Goal: Information Seeking & Learning: Learn about a topic

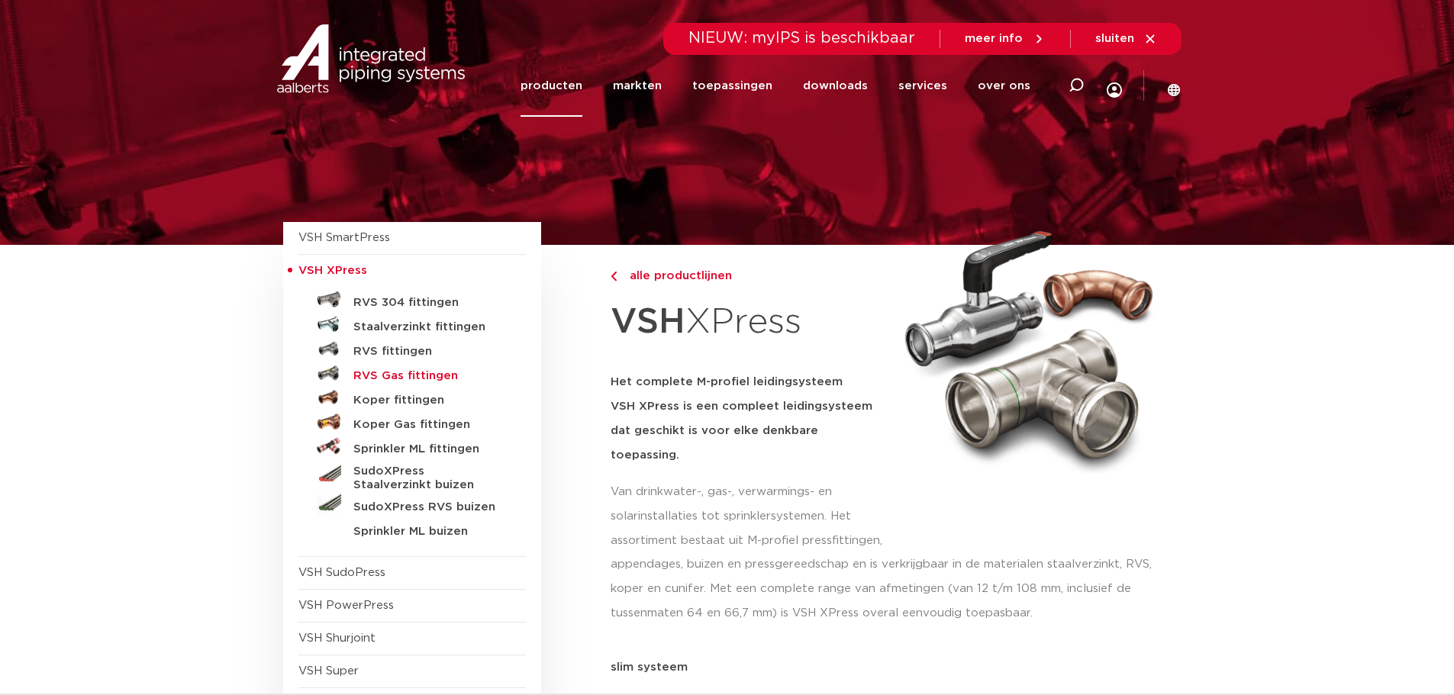
click at [435, 378] on h5 "RVS Gas fittingen" at bounding box center [428, 376] width 151 height 14
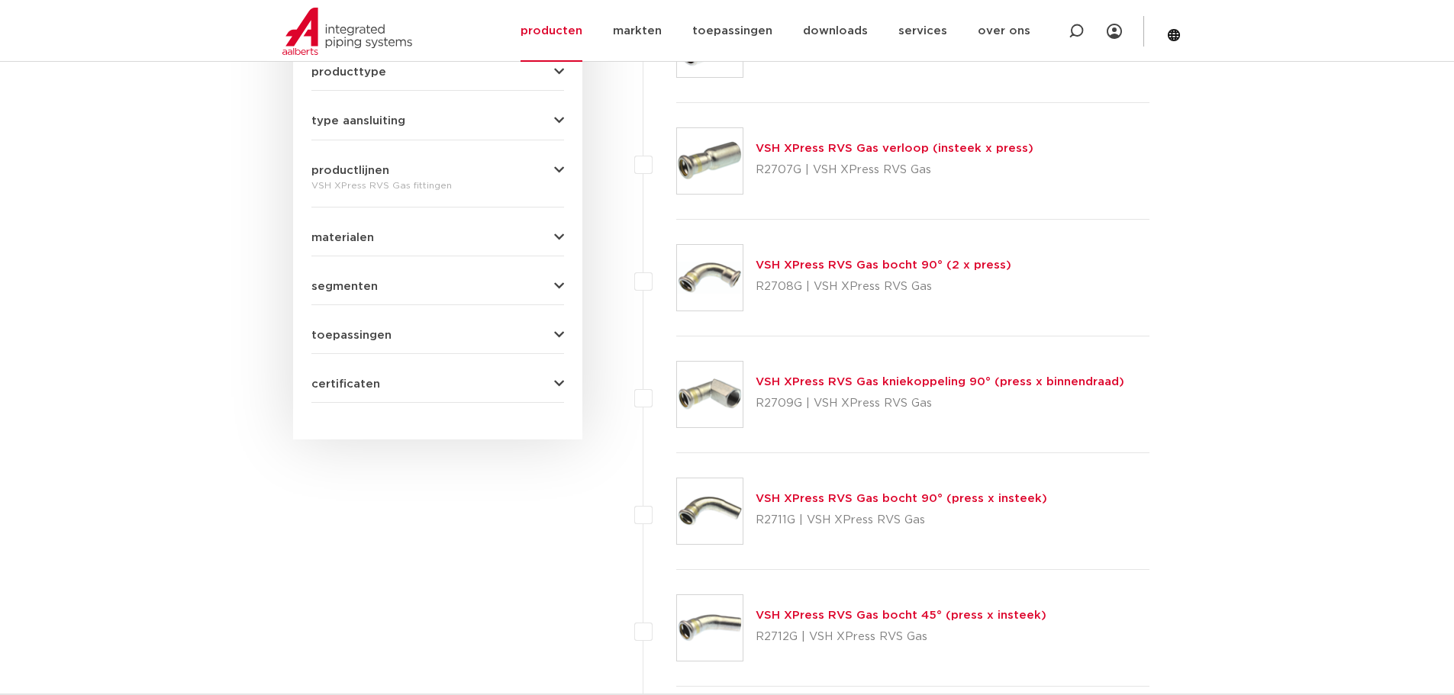
scroll to position [545, 0]
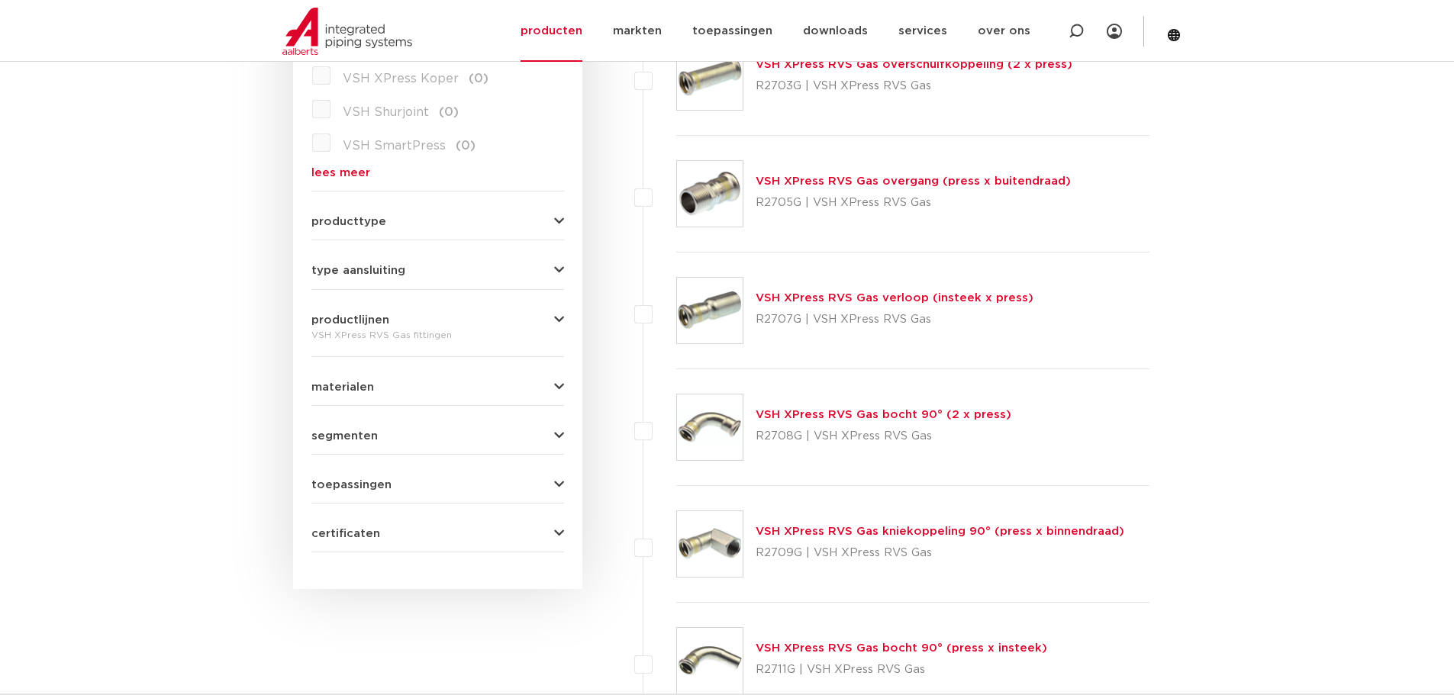
click at [827, 298] on link "VSH XPress RVS Gas verloop (insteek x press)" at bounding box center [895, 297] width 278 height 11
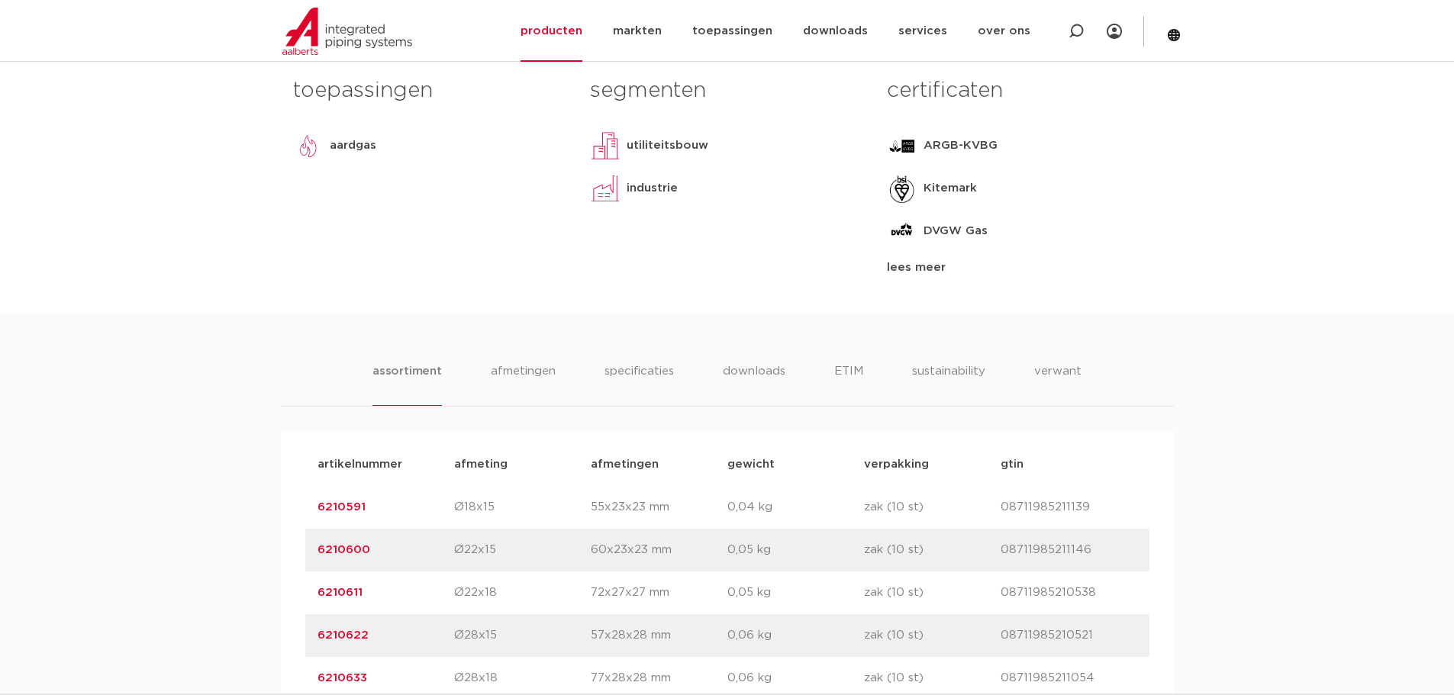
scroll to position [687, 0]
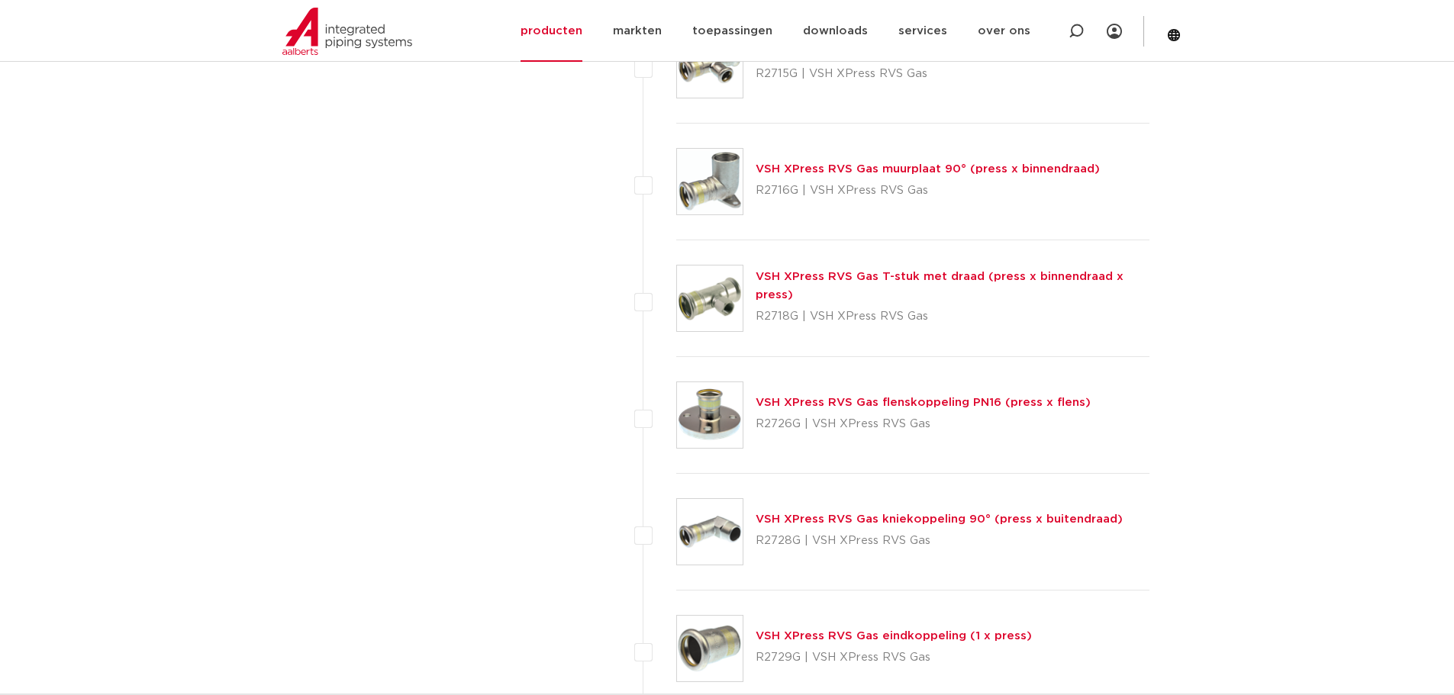
scroll to position [1690, 0]
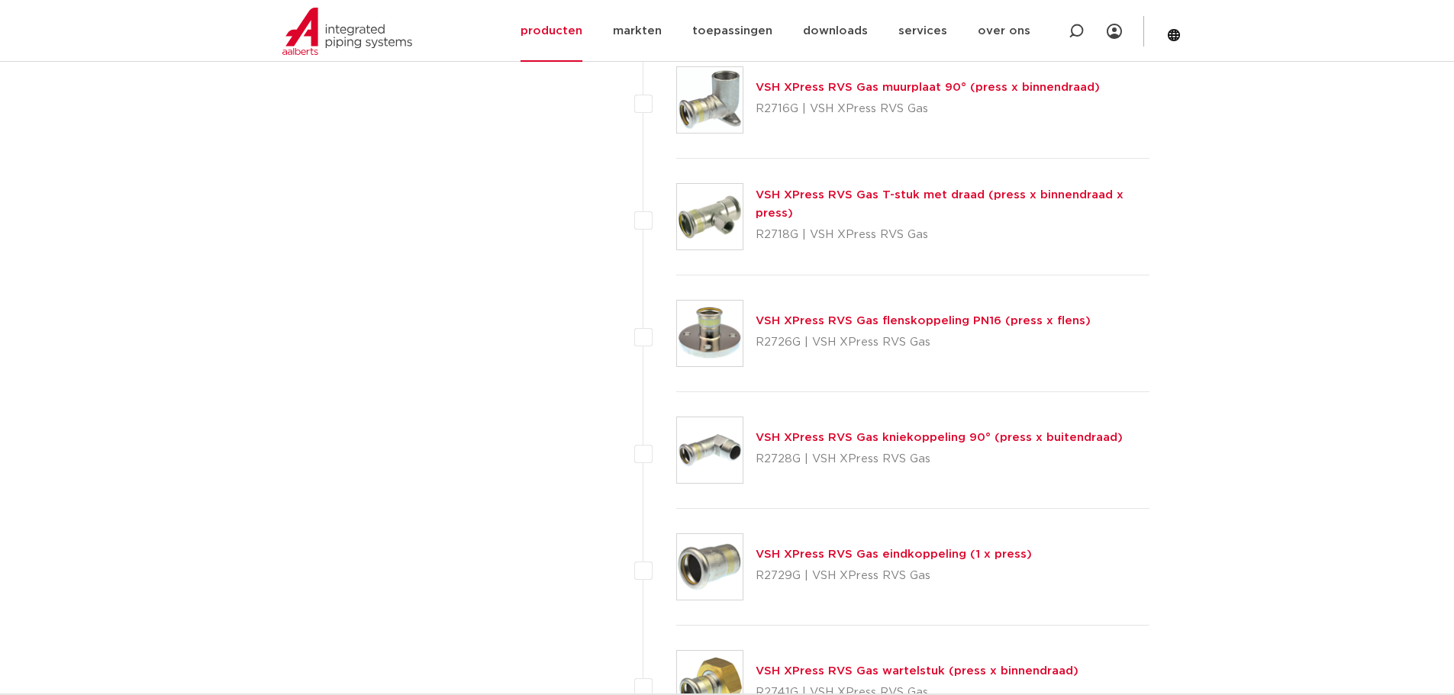
click at [909, 319] on link "VSH XPress RVS Gas flenskoppeling PN16 (press x flens)" at bounding box center [923, 320] width 335 height 11
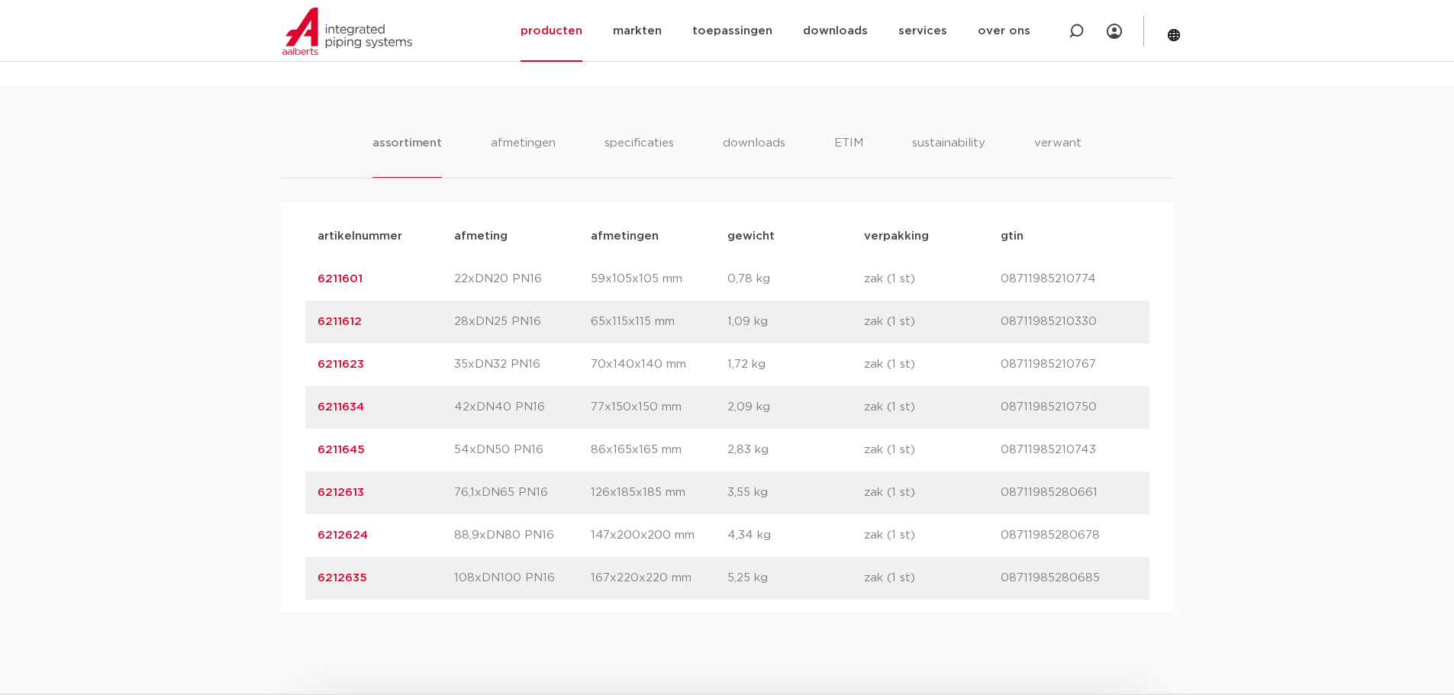
scroll to position [992, 0]
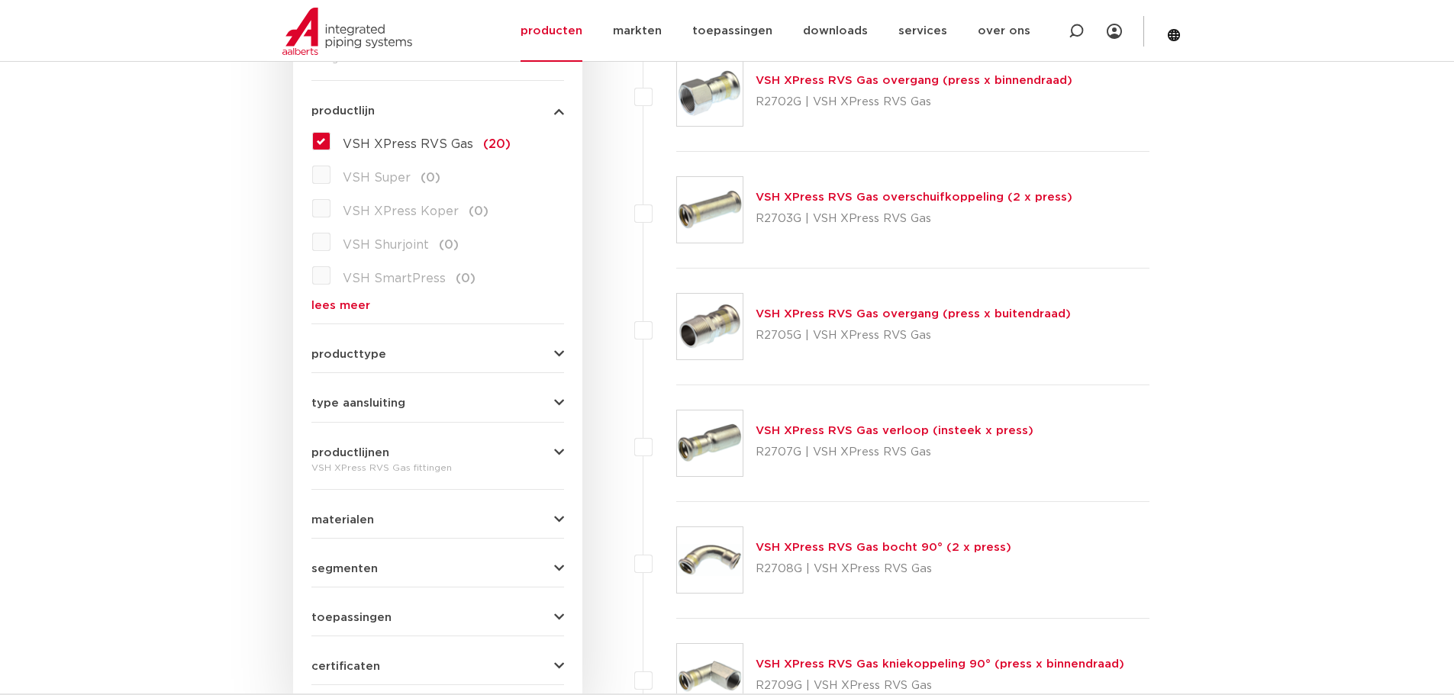
scroll to position [392, 0]
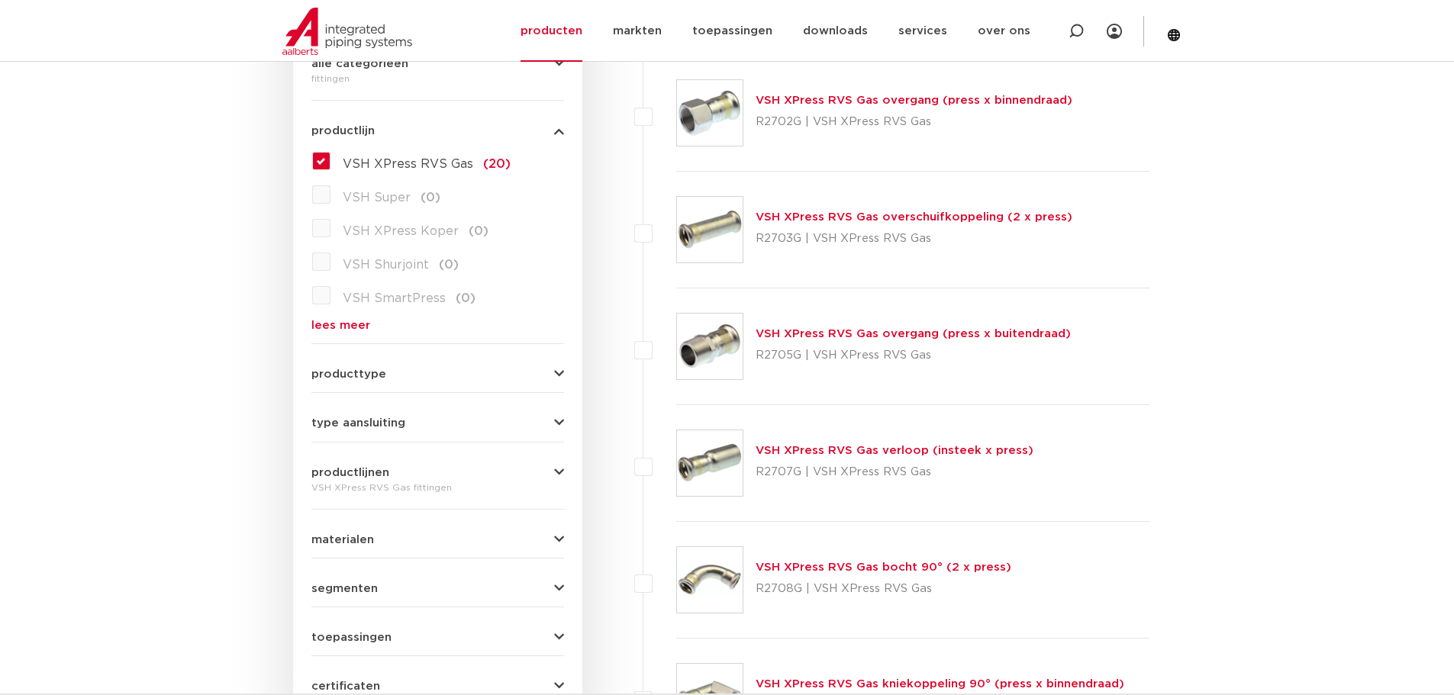
click at [863, 450] on link "VSH XPress RVS Gas verloop (insteek x press)" at bounding box center [895, 450] width 278 height 11
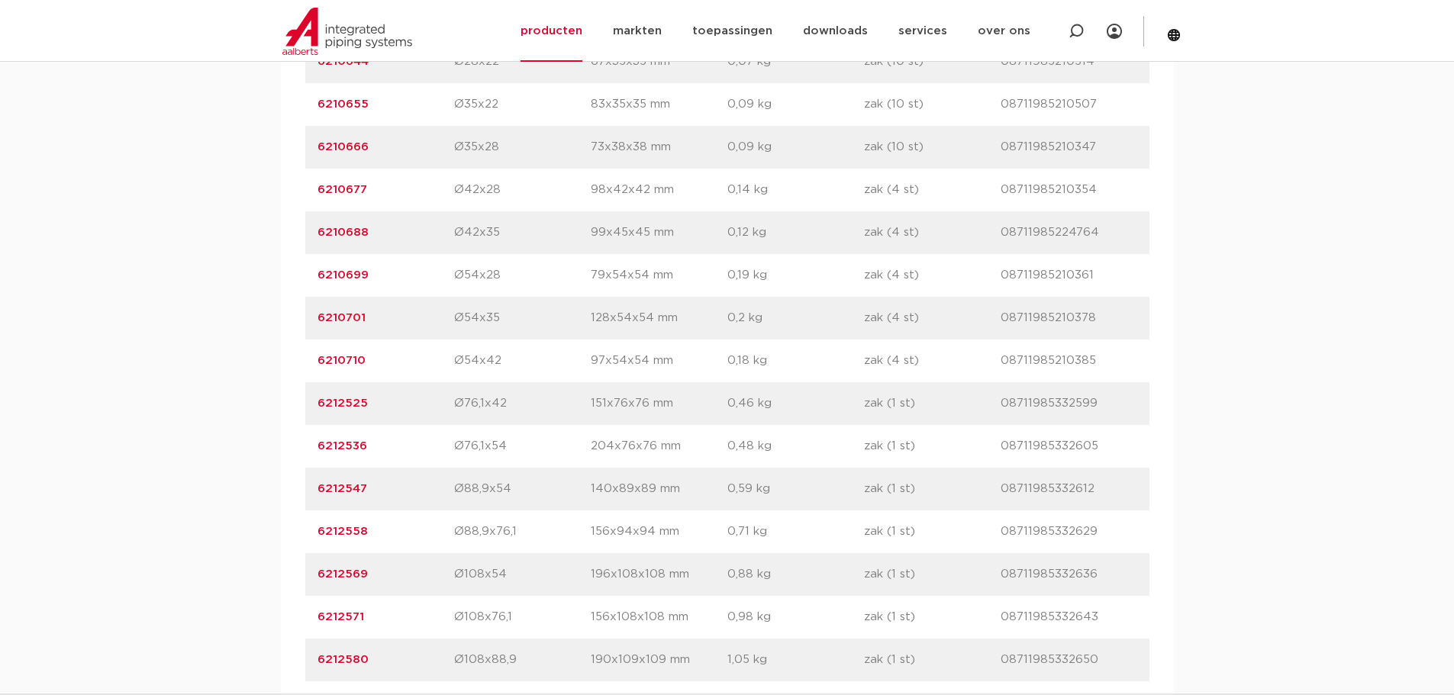
scroll to position [1374, 0]
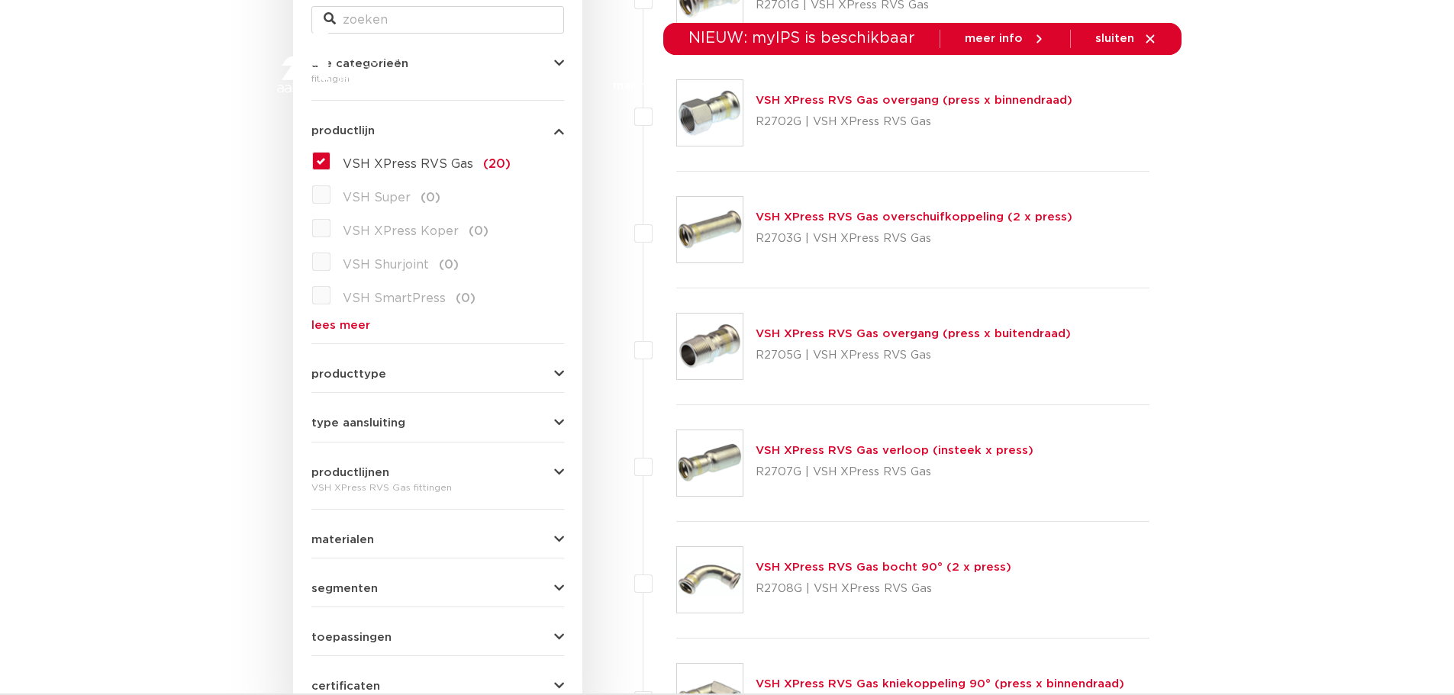
click at [810, 337] on link "VSH XPress RVS Gas overgang (press x buitendraad)" at bounding box center [913, 333] width 315 height 11
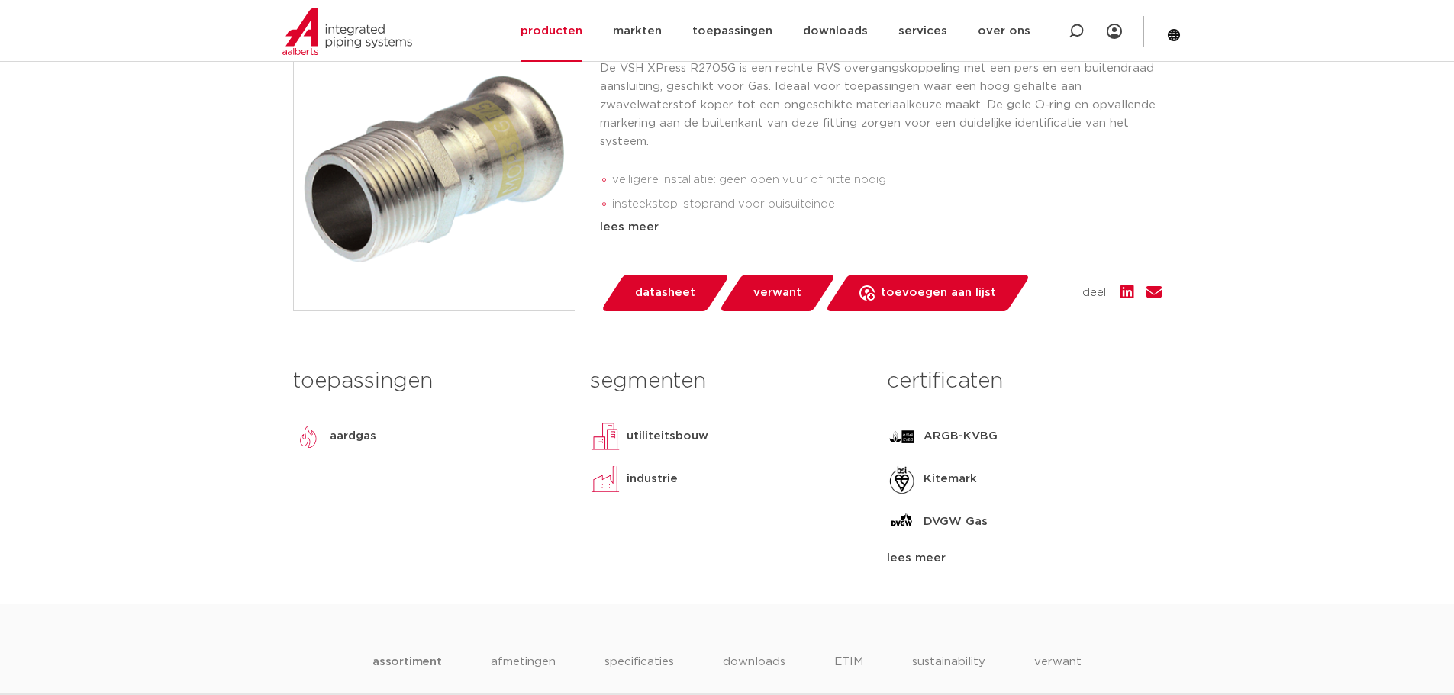
scroll to position [229, 0]
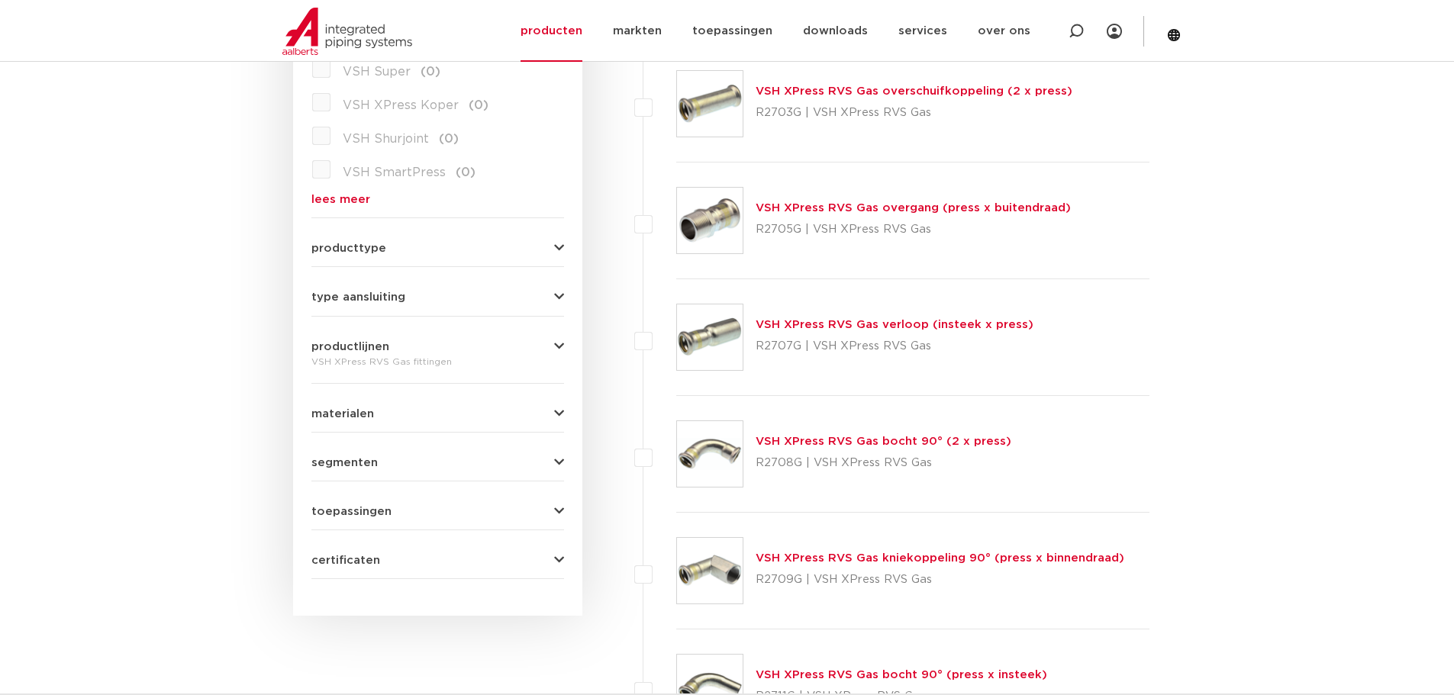
scroll to position [545, 0]
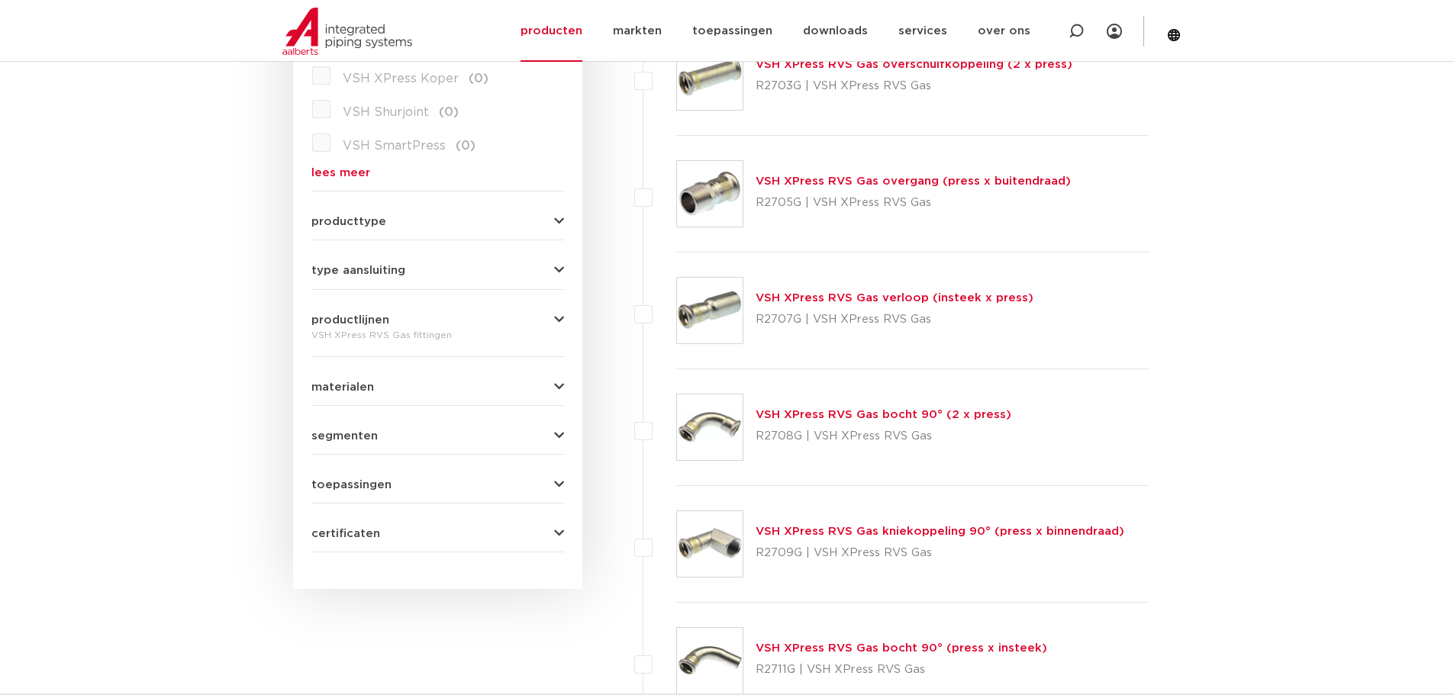
click at [784, 412] on link "VSH XPress RVS Gas bocht 90° (2 x press)" at bounding box center [884, 414] width 256 height 11
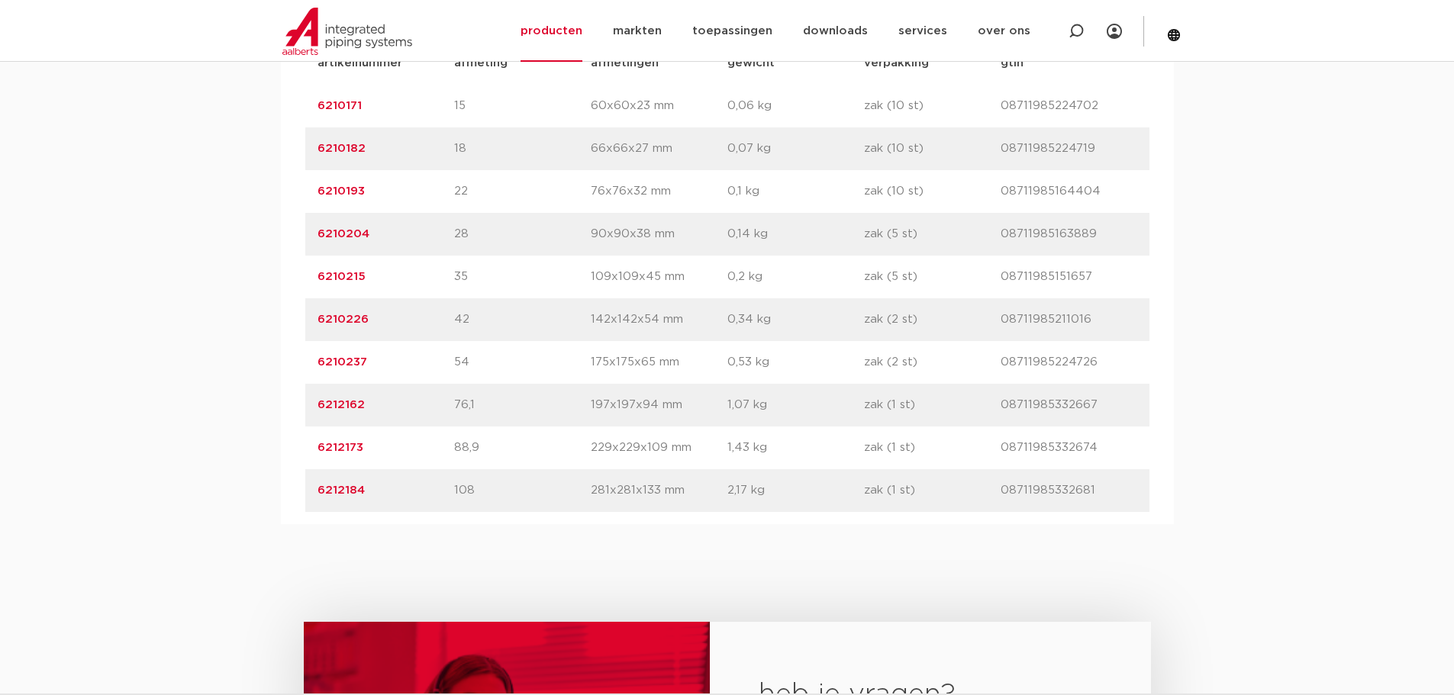
scroll to position [1068, 0]
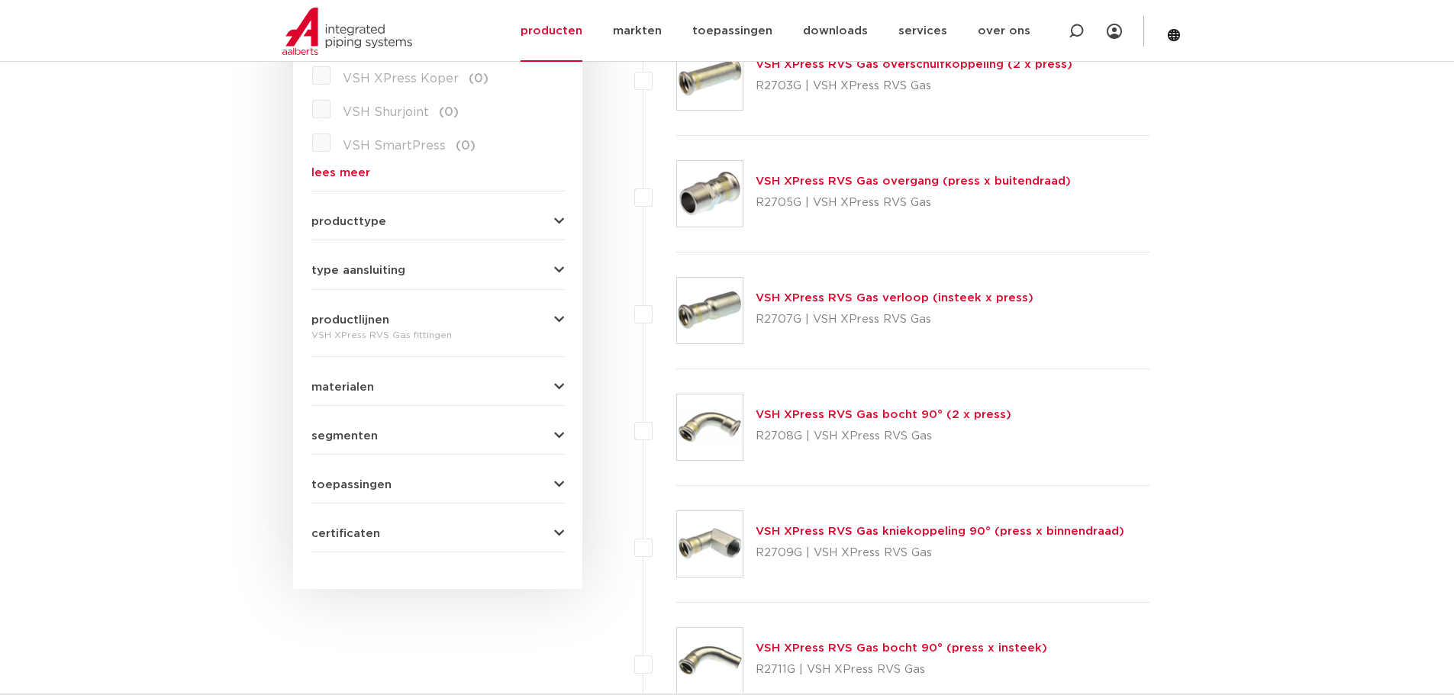
click at [795, 651] on link "VSH XPress RVS Gas bocht 90° (press x insteek)" at bounding box center [902, 648] width 292 height 11
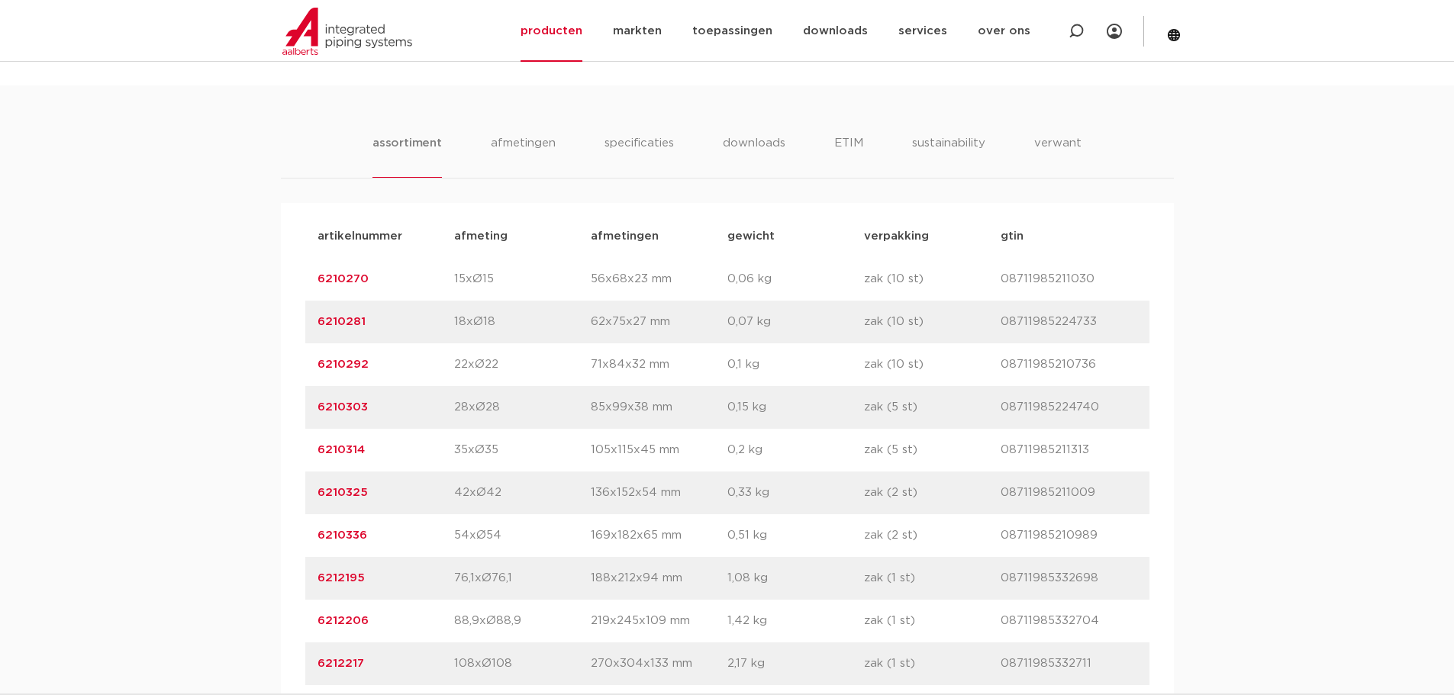
scroll to position [992, 0]
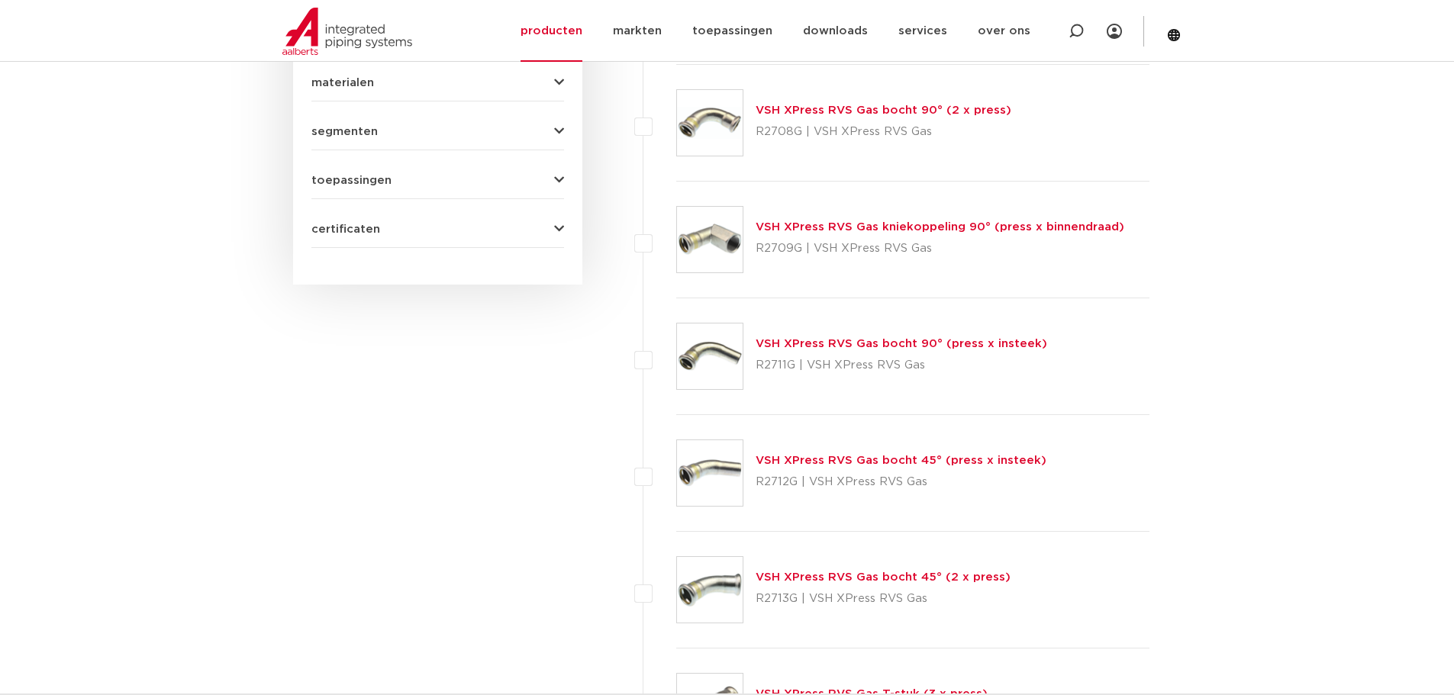
scroll to position [850, 0]
click at [820, 458] on link "VSH XPress RVS Gas bocht 45° (press x insteek)" at bounding box center [901, 459] width 291 height 11
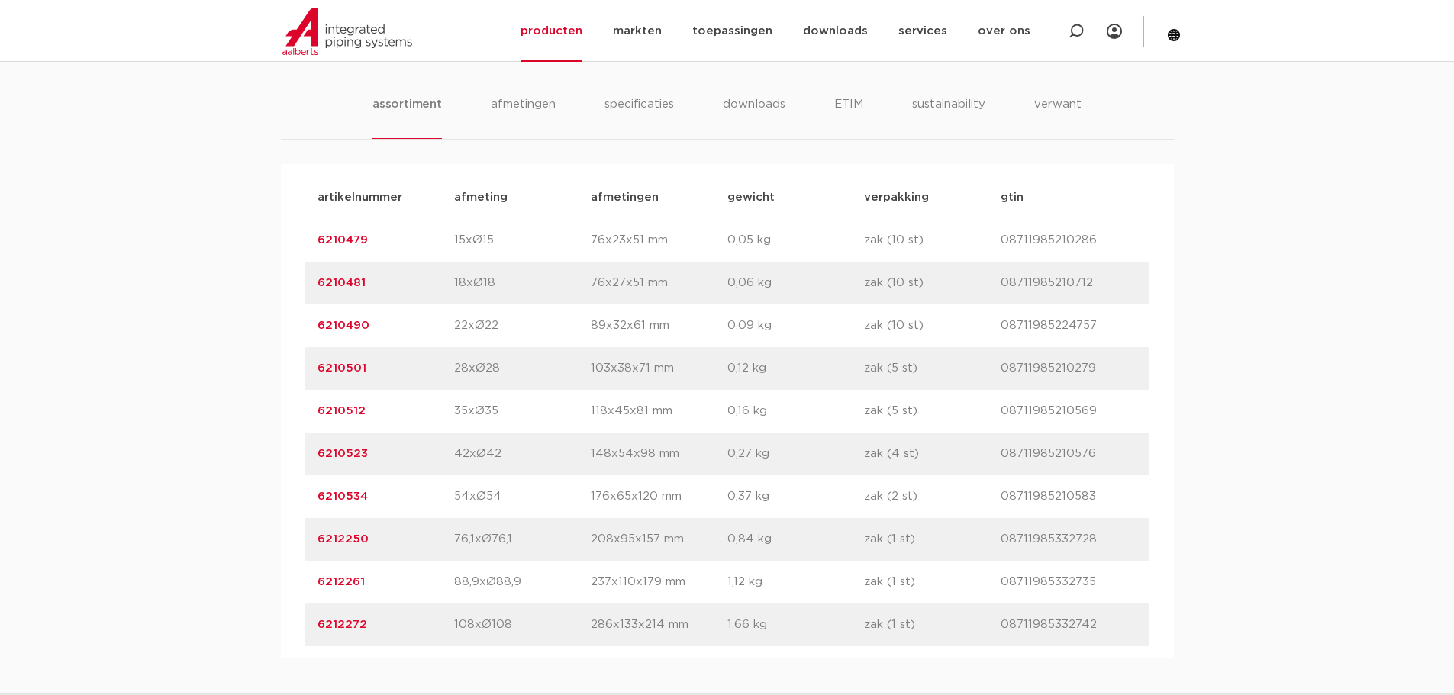
scroll to position [992, 0]
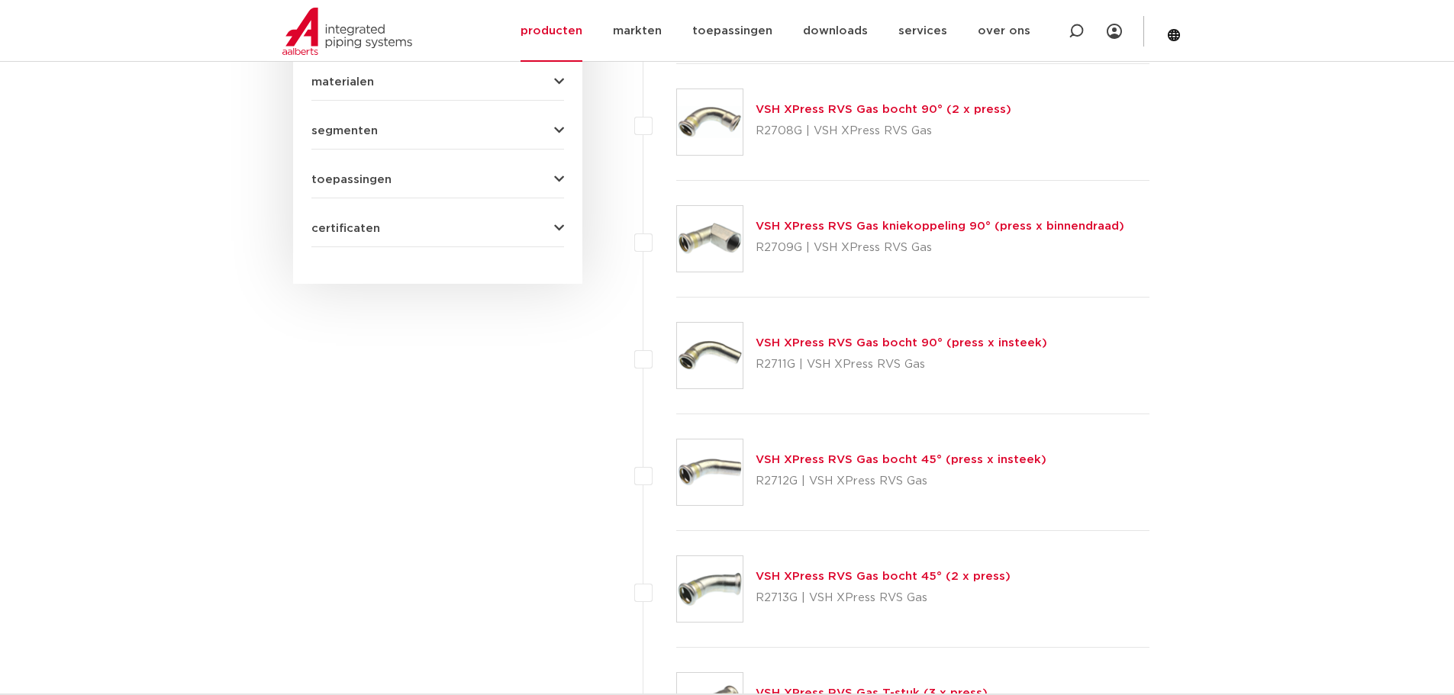
click at [795, 578] on link "VSH XPress RVS Gas bocht 45° (2 x press)" at bounding box center [883, 576] width 255 height 11
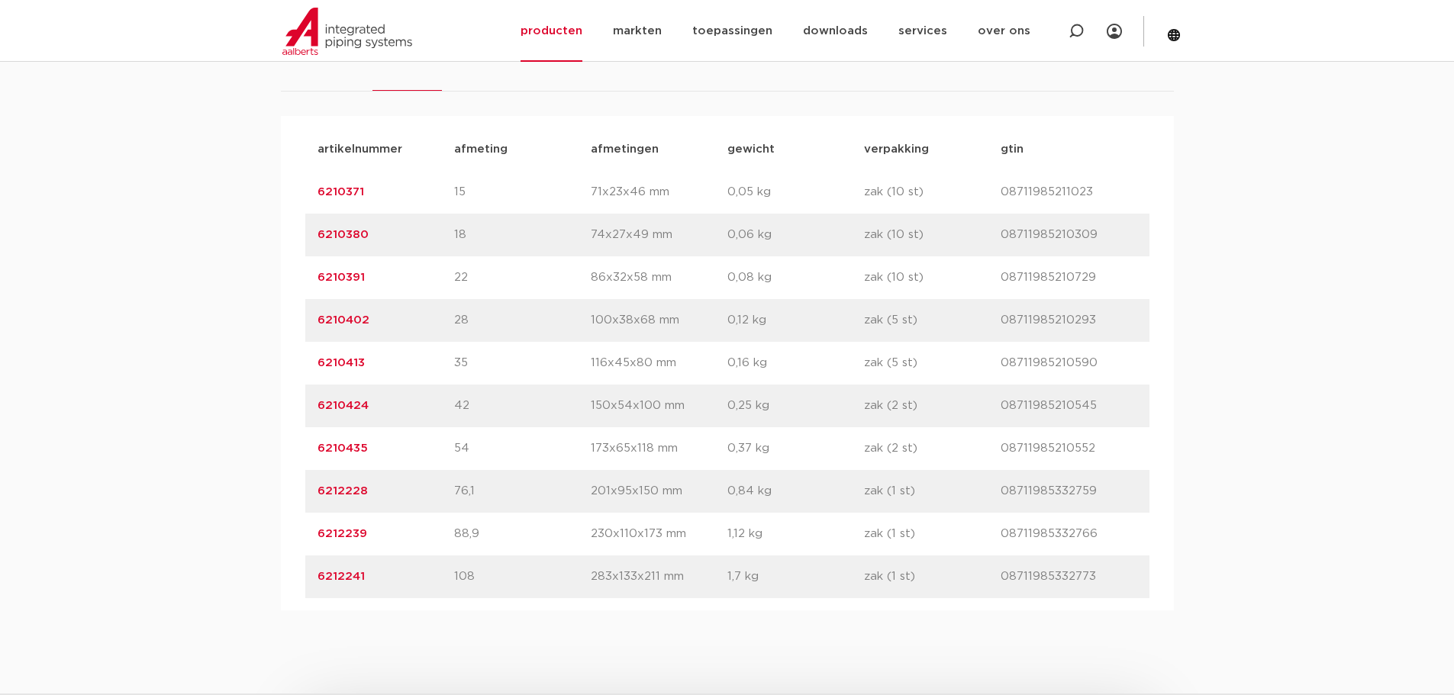
scroll to position [992, 0]
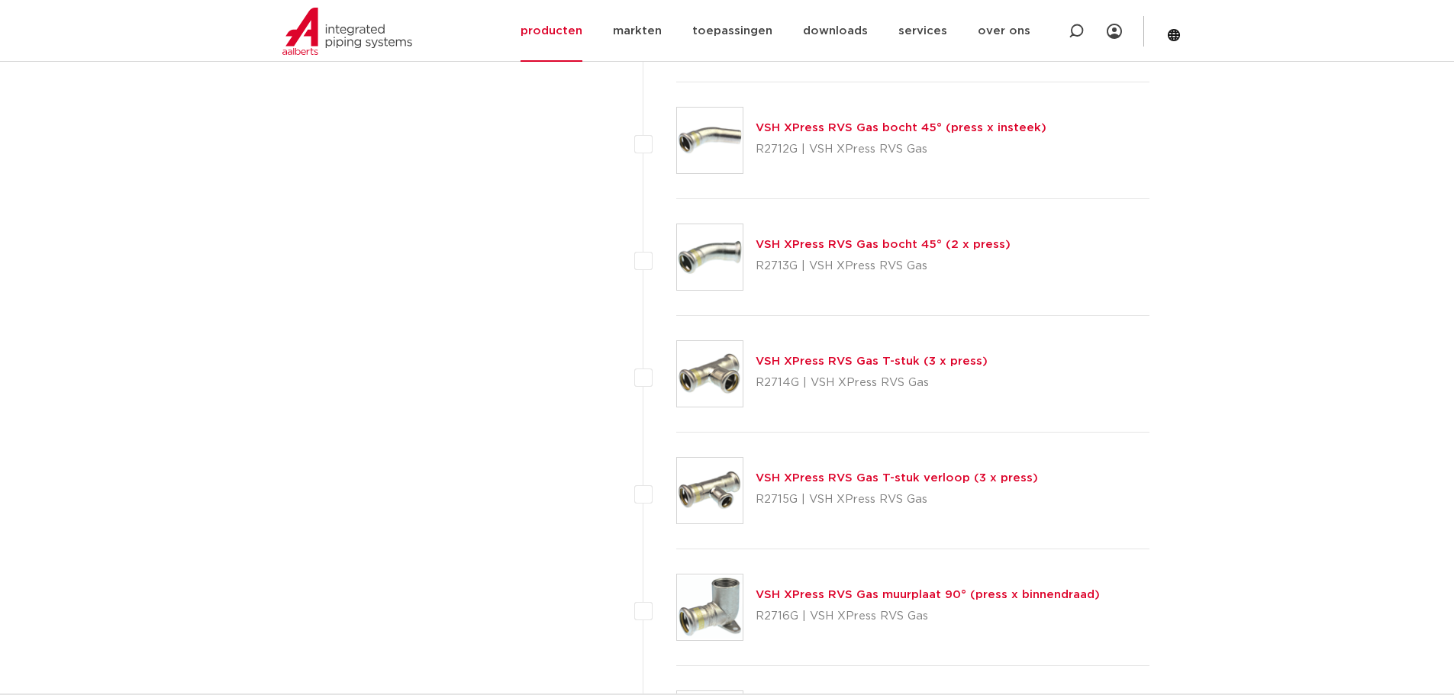
scroll to position [1221, 0]
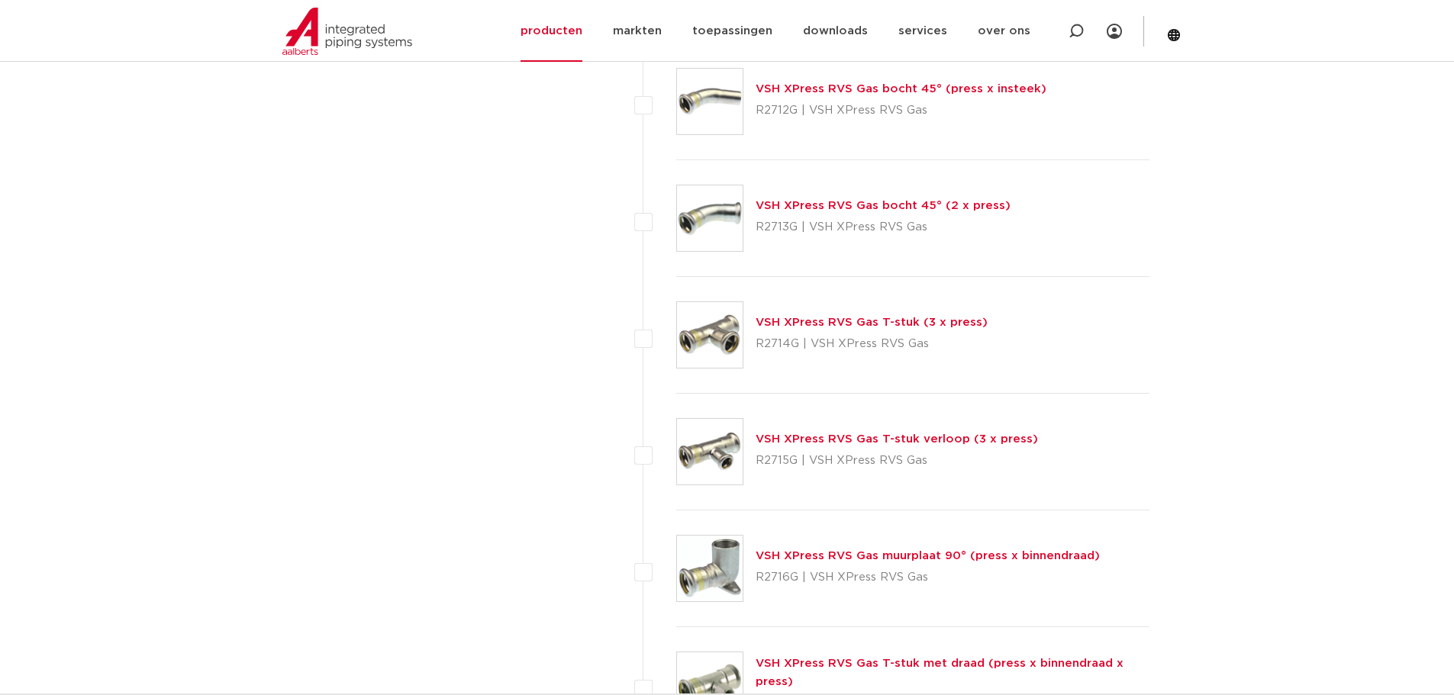
click at [820, 321] on link "VSH XPress RVS Gas T-stuk (3 x press)" at bounding box center [872, 322] width 232 height 11
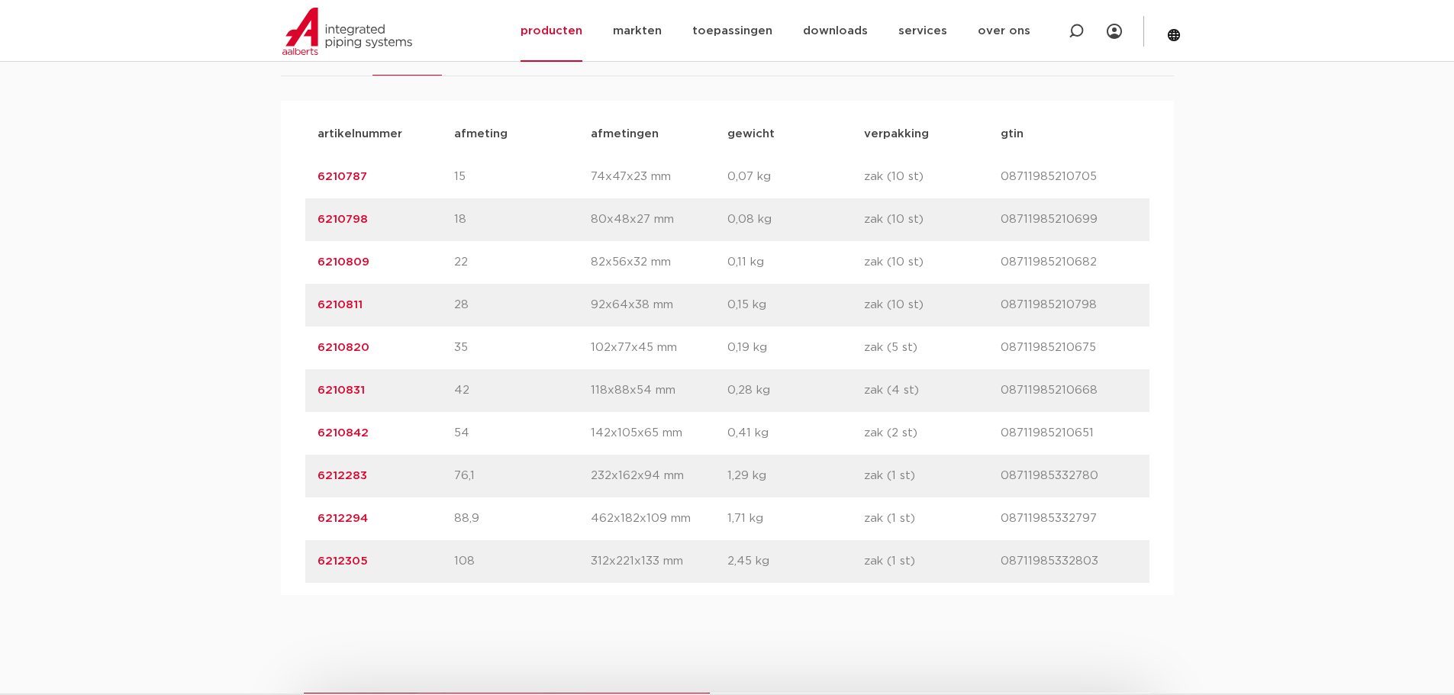
scroll to position [992, 0]
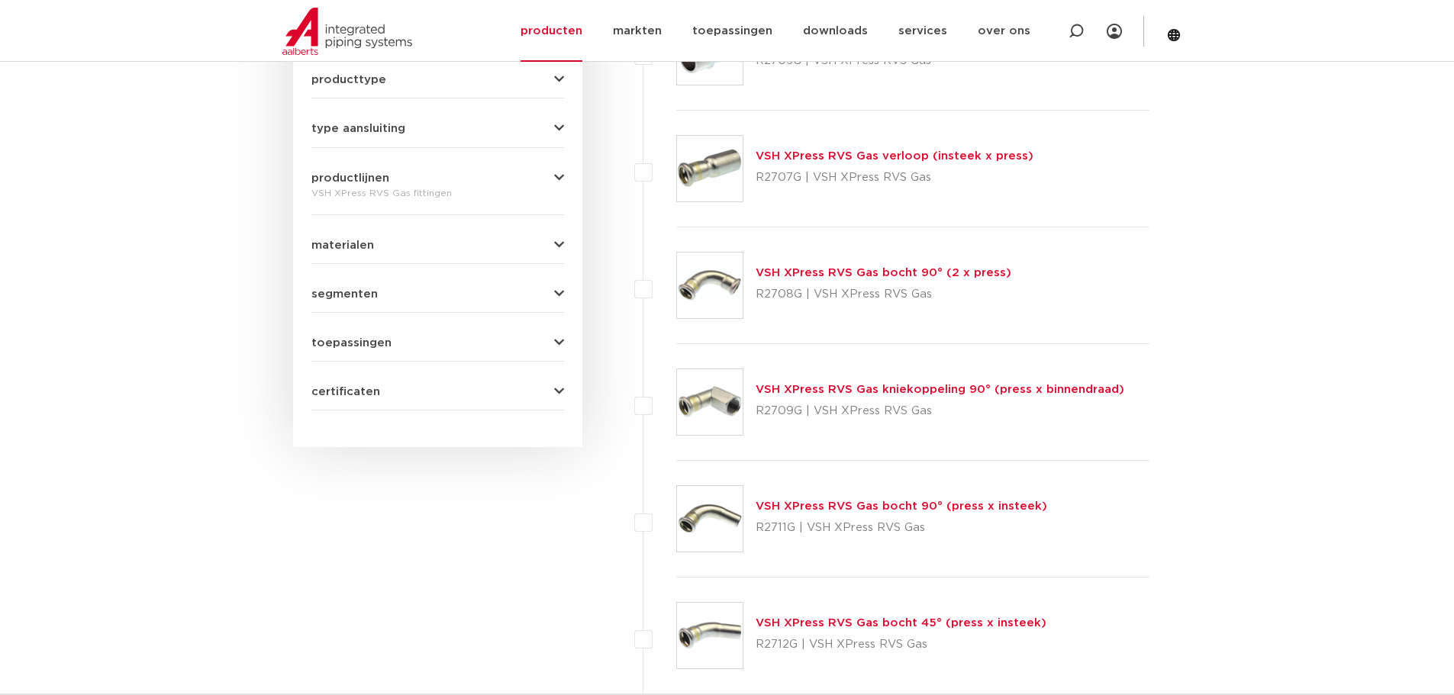
scroll to position [458, 0]
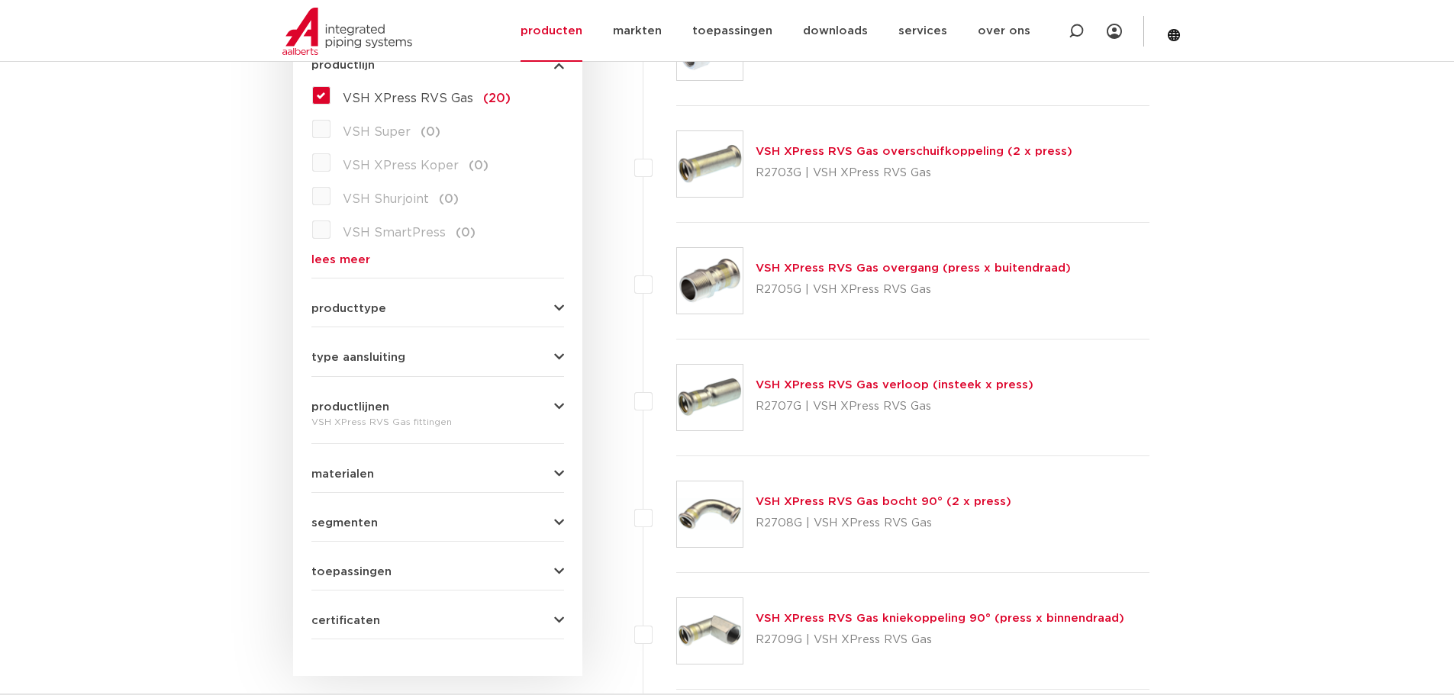
click at [865, 268] on link "VSH XPress RVS Gas overgang (press x buitendraad)" at bounding box center [913, 268] width 315 height 11
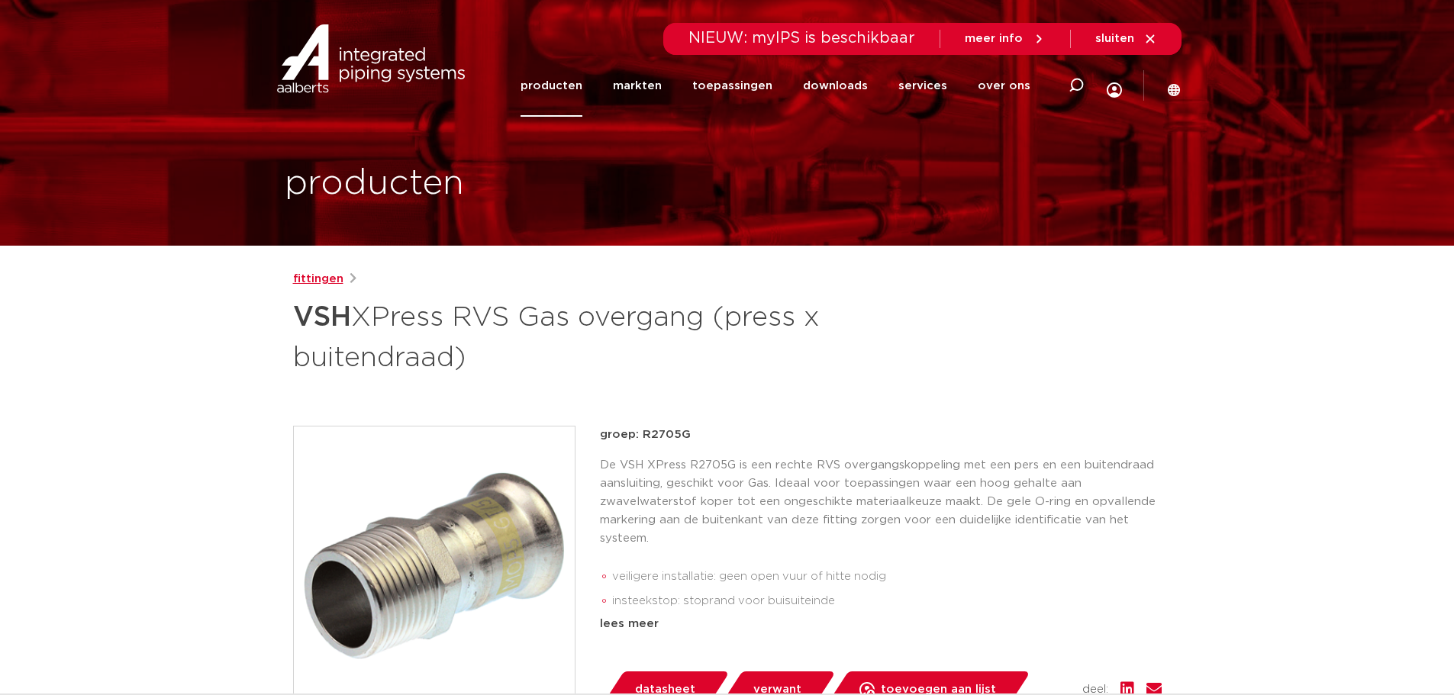
click at [308, 276] on link "fittingen" at bounding box center [318, 279] width 50 height 18
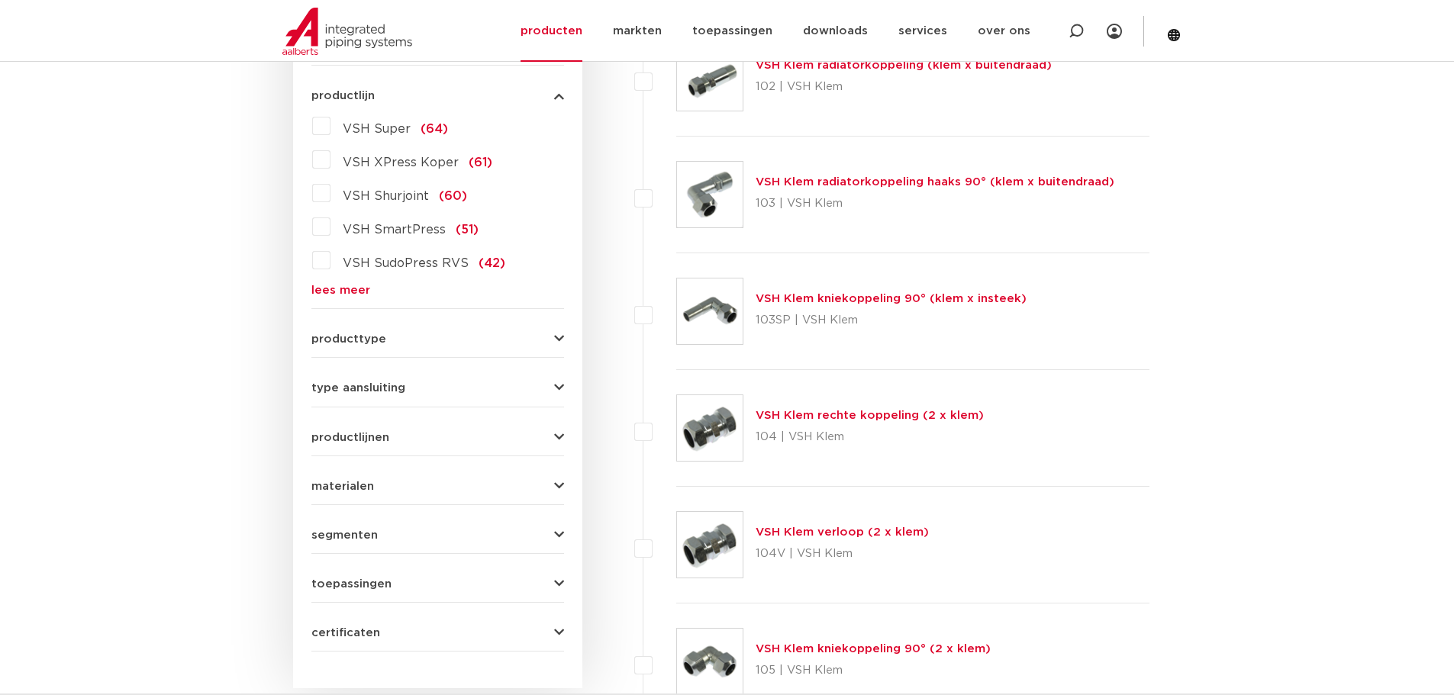
scroll to position [229, 0]
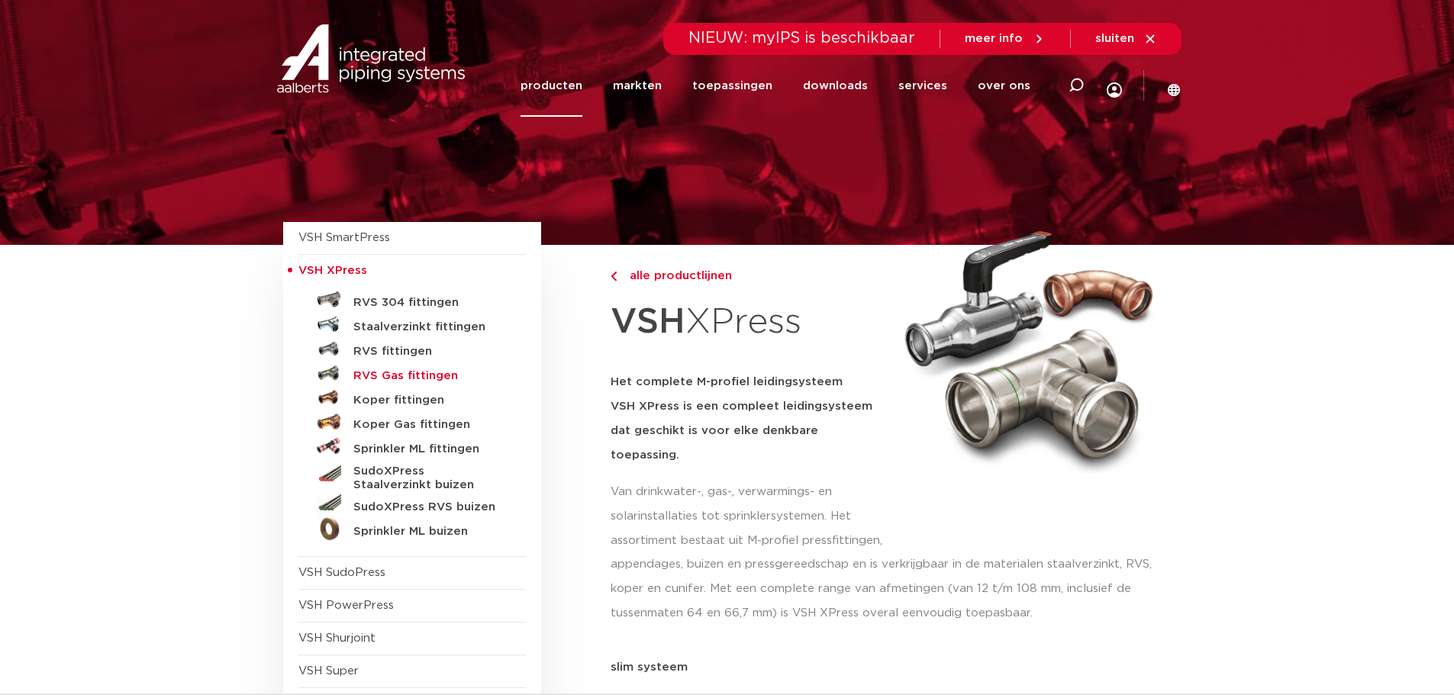
click at [399, 375] on h5 "RVS Gas fittingen" at bounding box center [428, 376] width 151 height 14
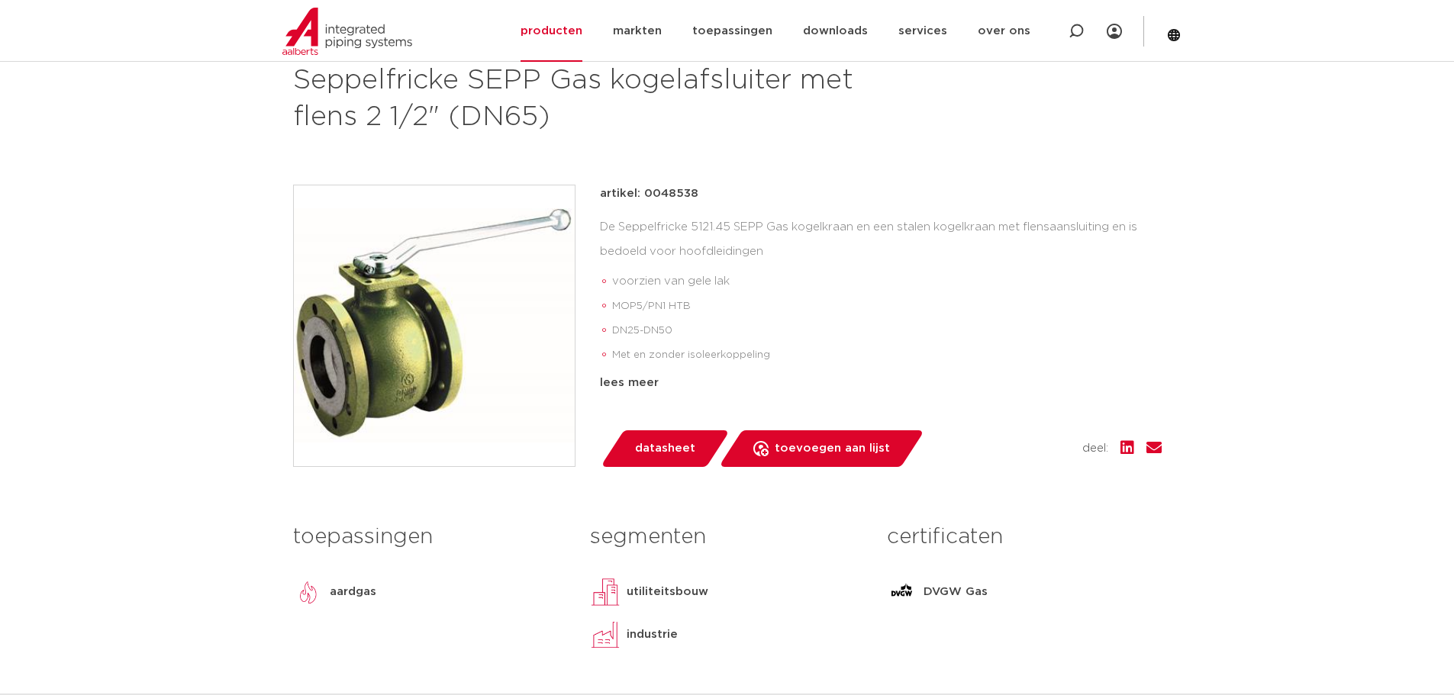
scroll to position [229, 0]
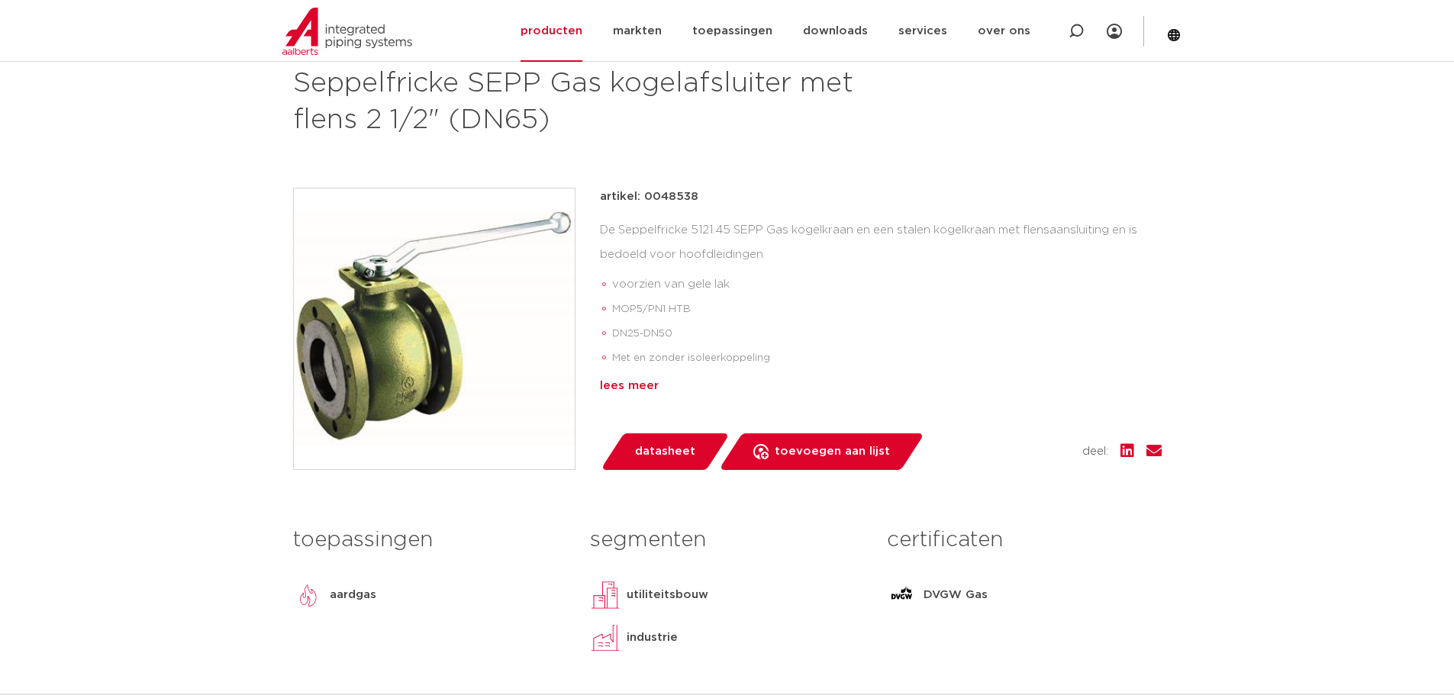
click at [649, 388] on div "lees meer" at bounding box center [881, 386] width 562 height 18
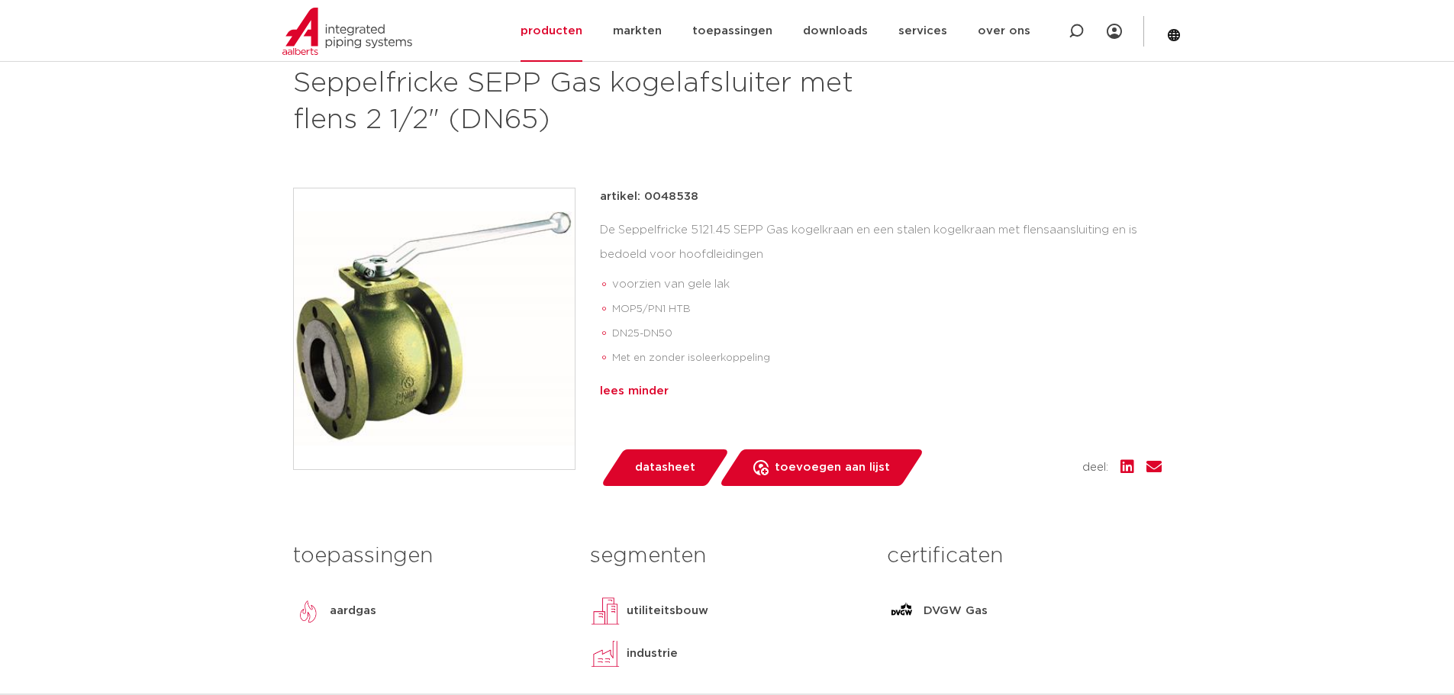
click at [643, 387] on div "lees minder" at bounding box center [881, 391] width 562 height 18
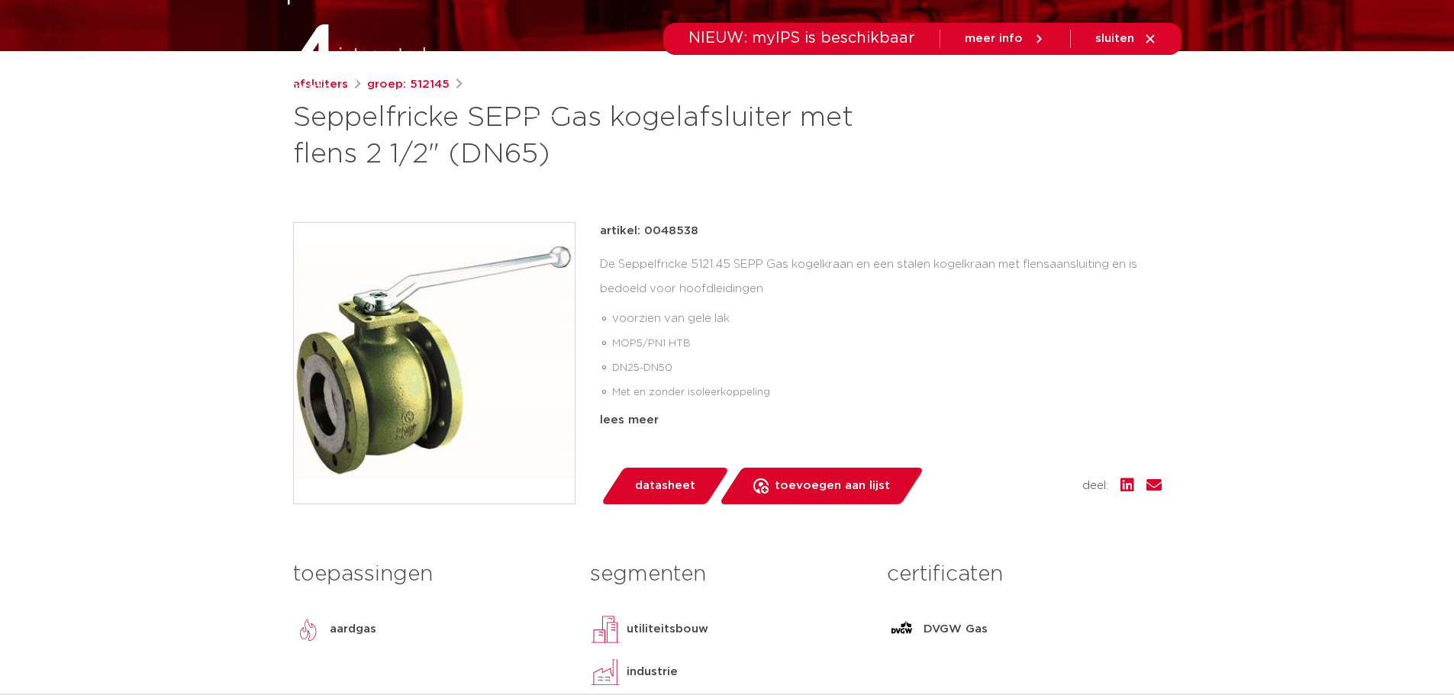
scroll to position [0, 0]
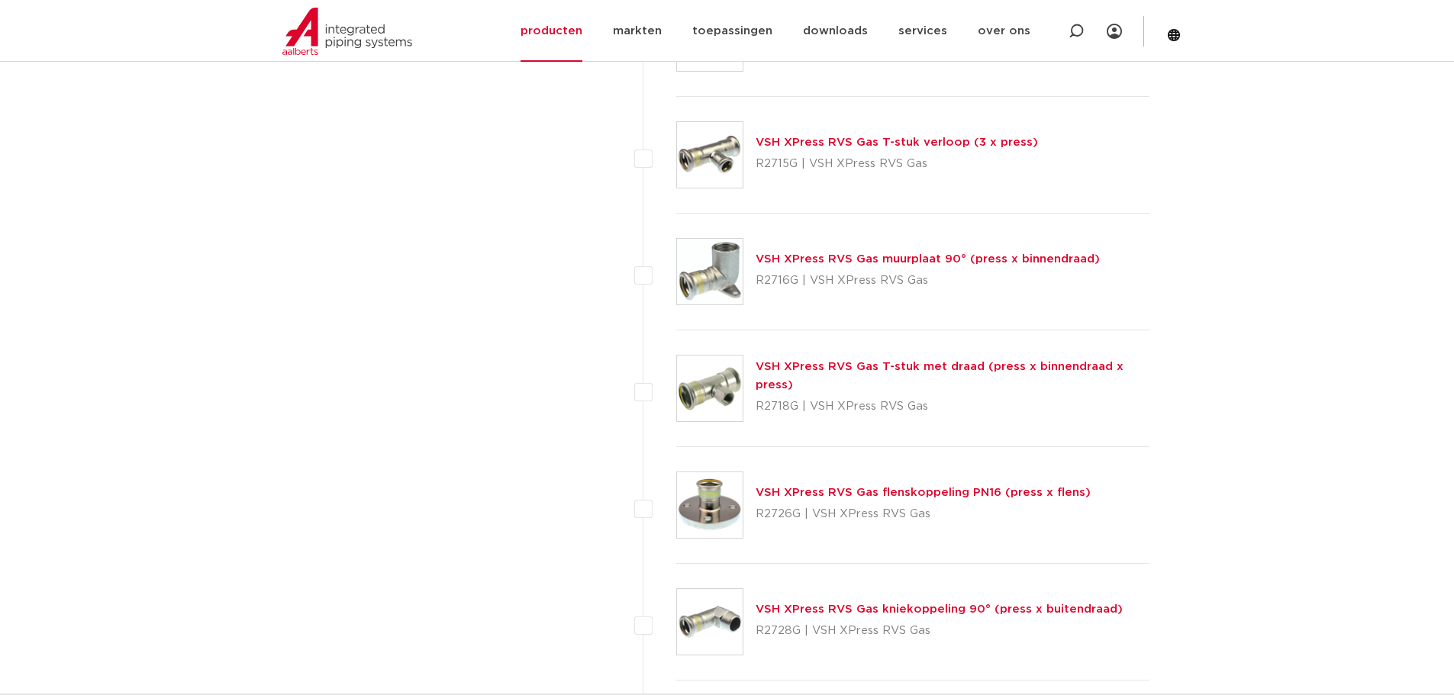
scroll to position [1526, 0]
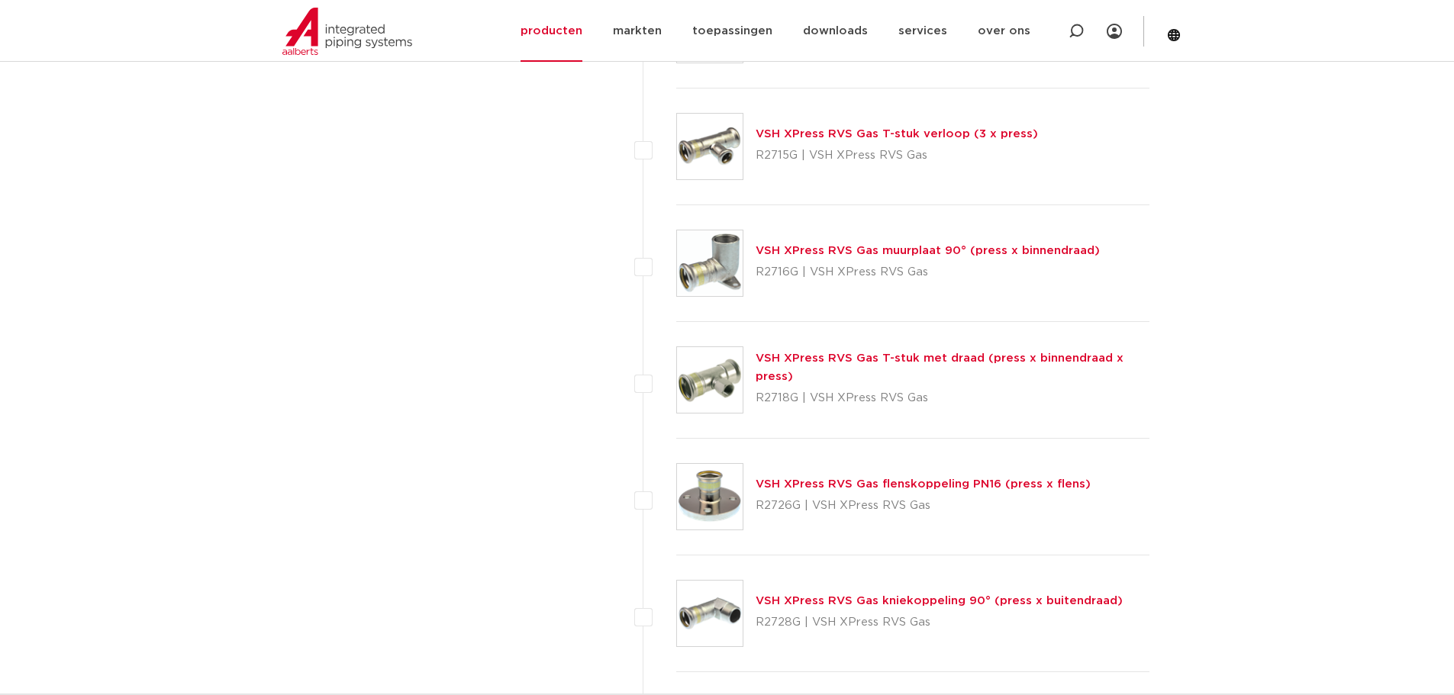
click at [823, 480] on link "VSH XPress RVS Gas flenskoppeling PN16 (press x flens)" at bounding box center [923, 484] width 335 height 11
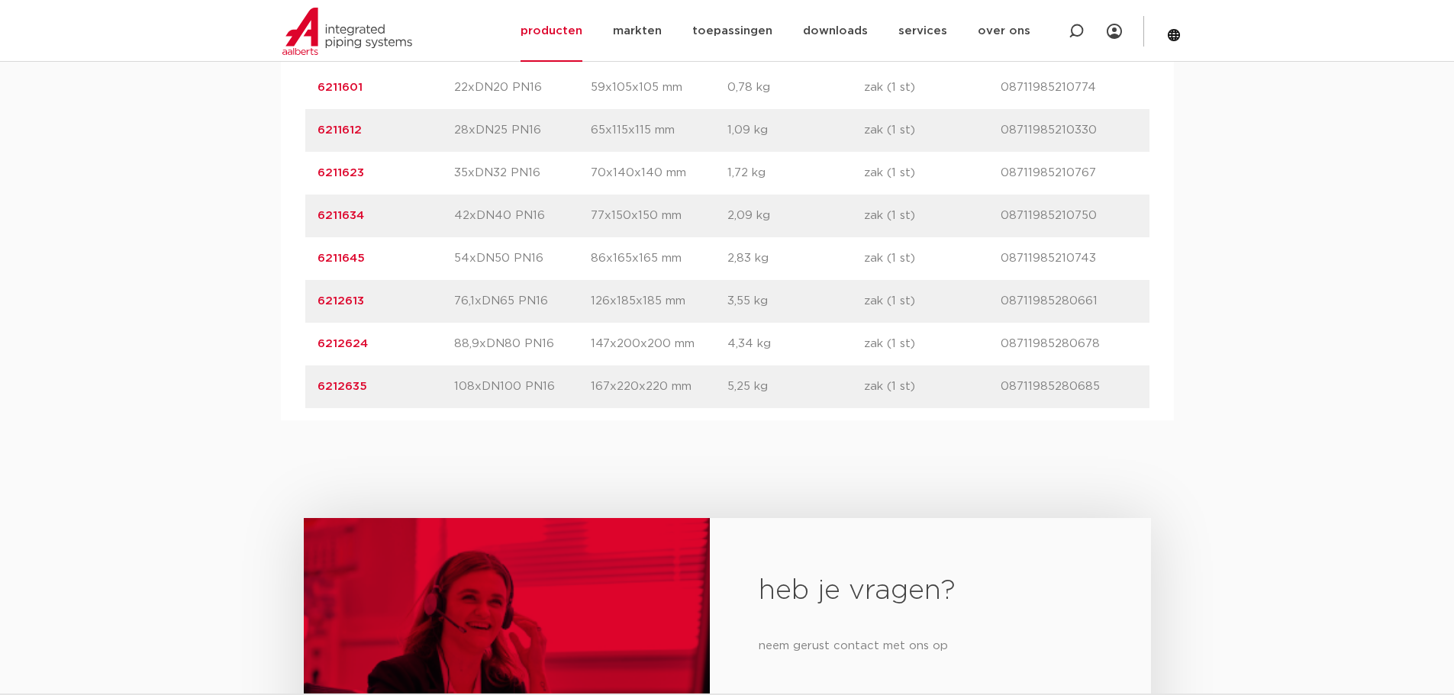
scroll to position [1145, 0]
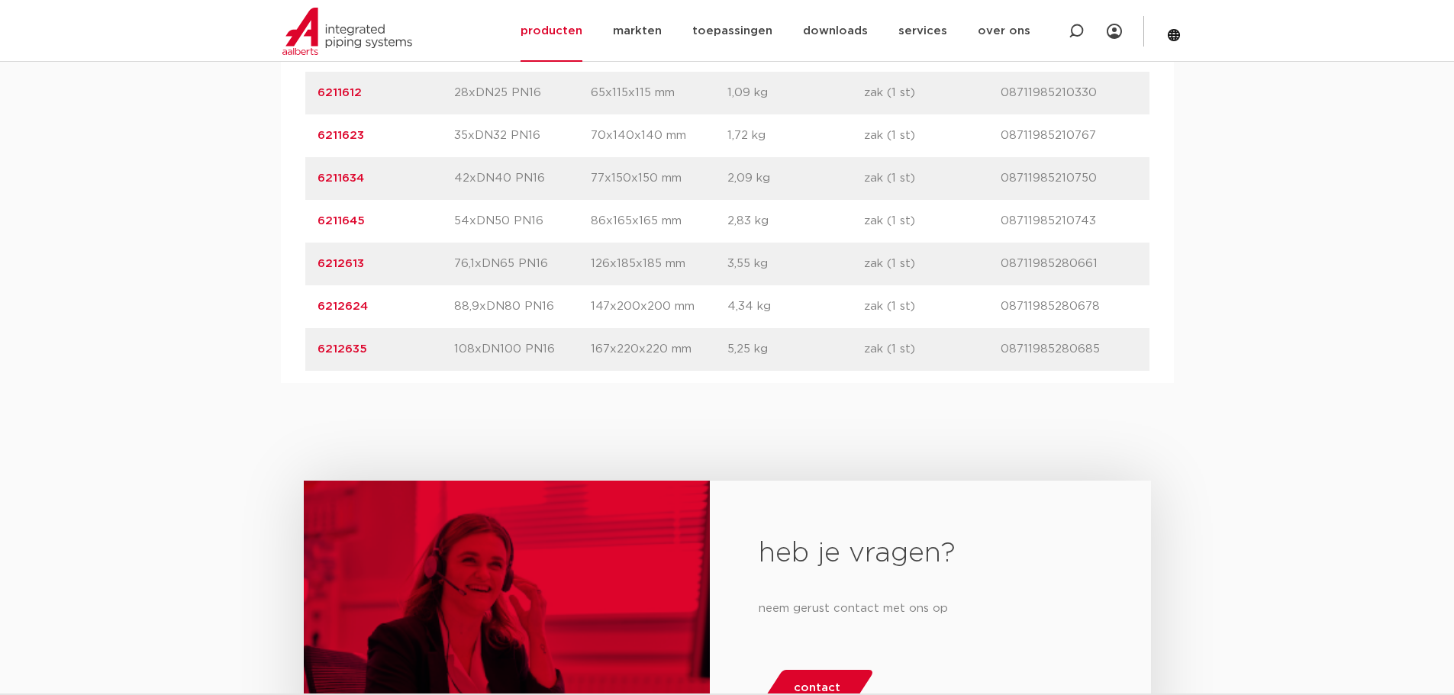
click at [395, 269] on p "6212613" at bounding box center [385, 264] width 137 height 18
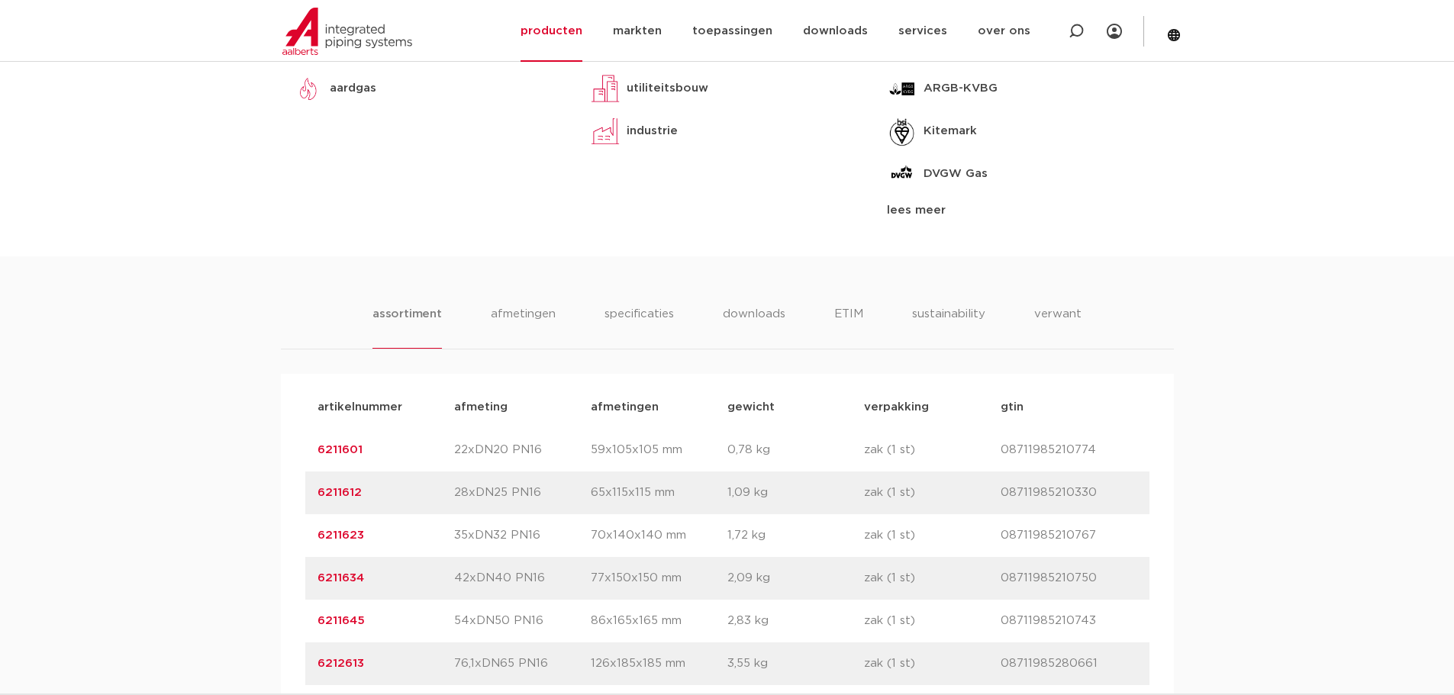
scroll to position [761, 0]
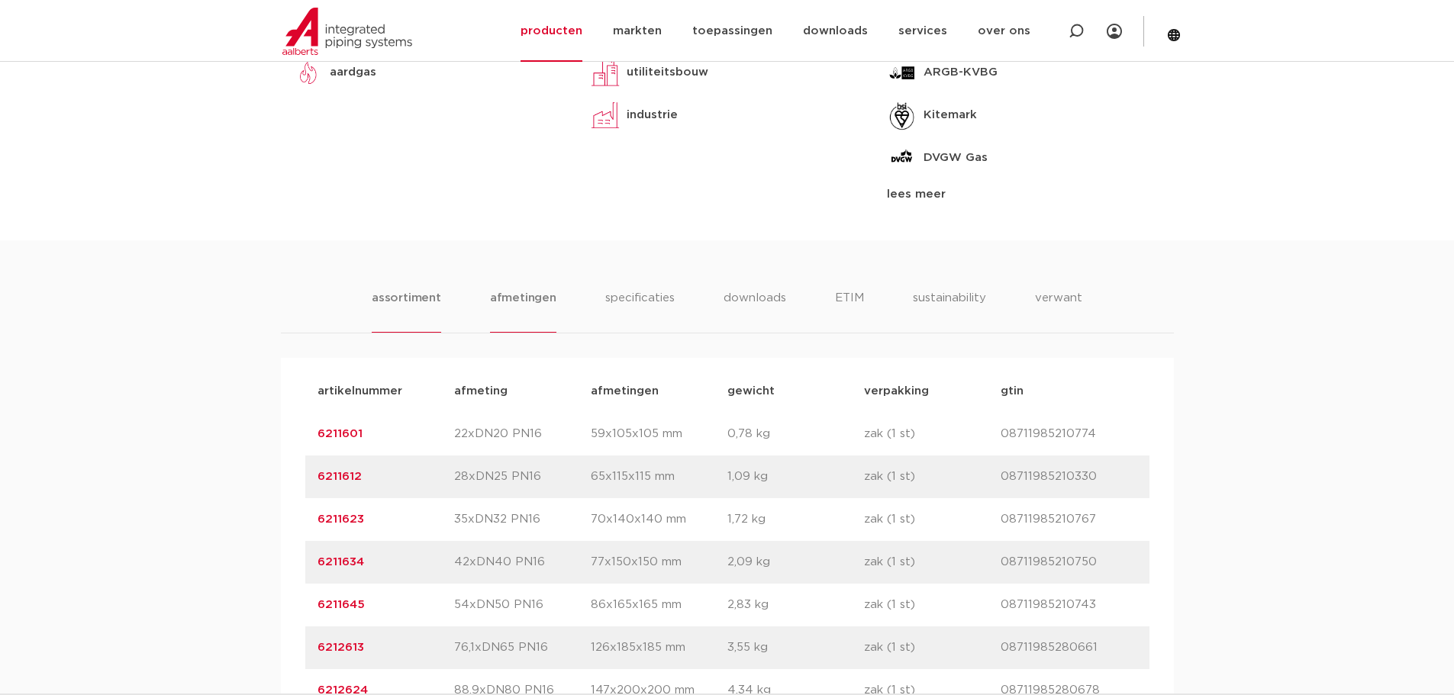
click at [543, 295] on li "afmetingen" at bounding box center [523, 311] width 66 height 44
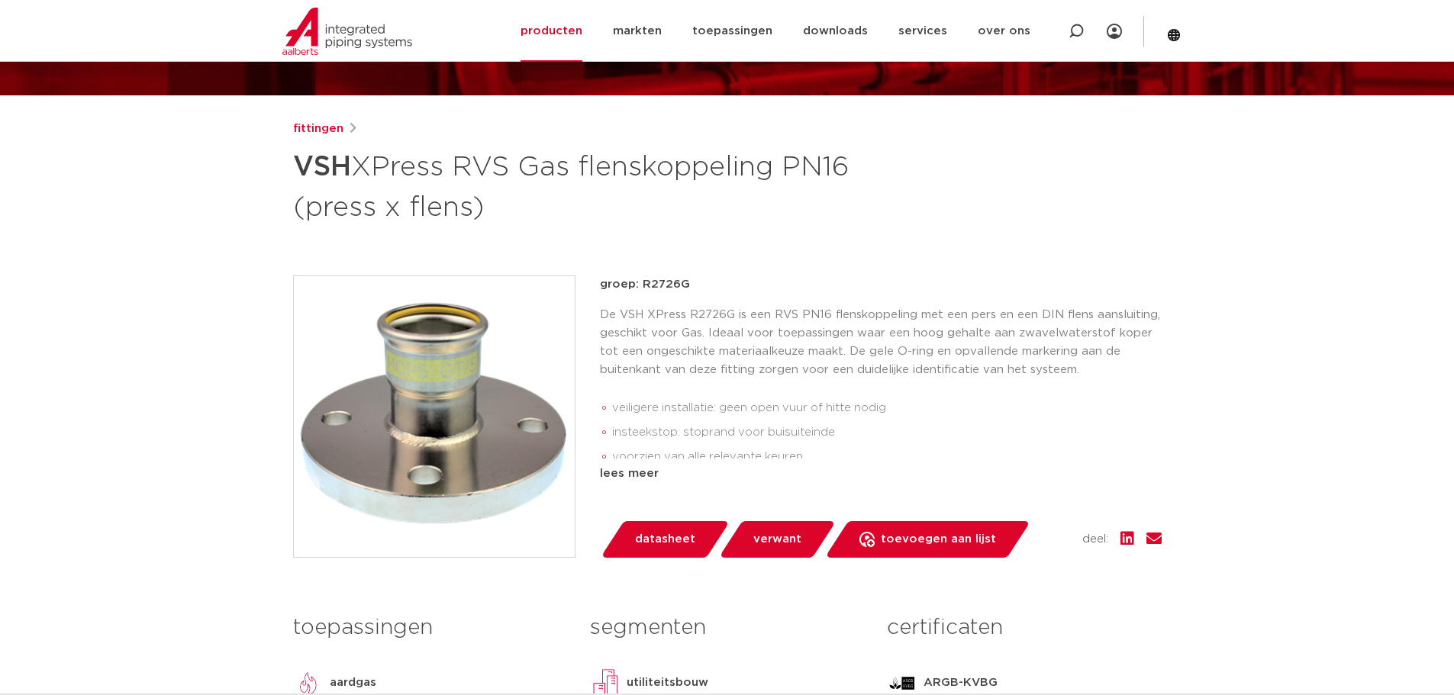
scroll to position [227, 0]
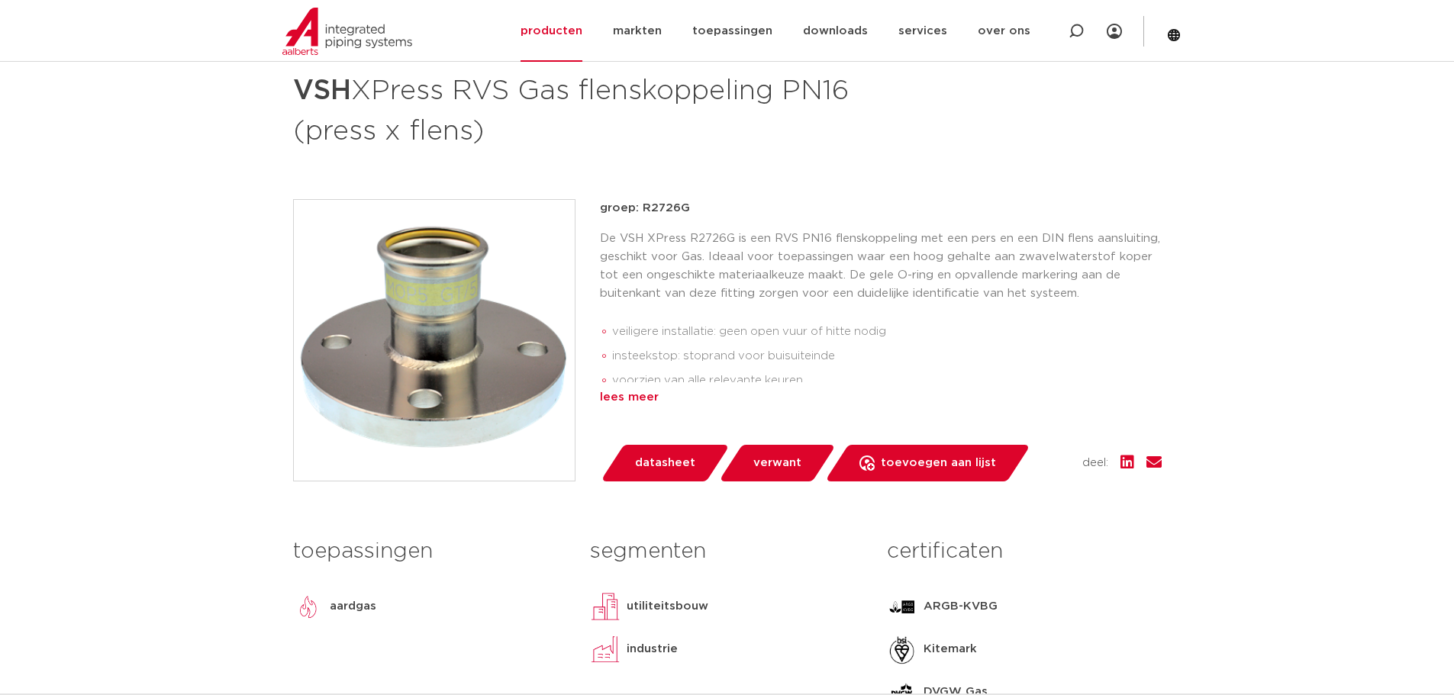
click at [639, 395] on div "lees meer" at bounding box center [881, 397] width 562 height 18
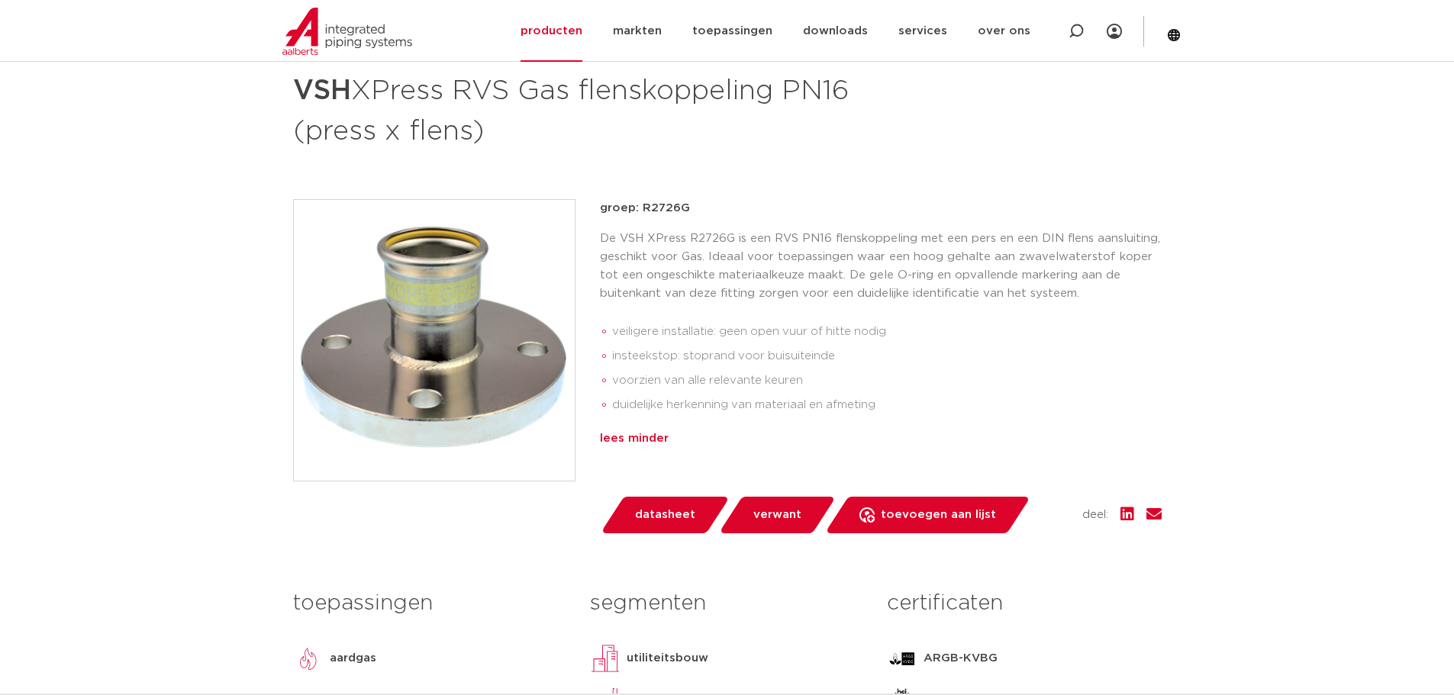
click at [645, 438] on div "lees minder" at bounding box center [881, 439] width 562 height 18
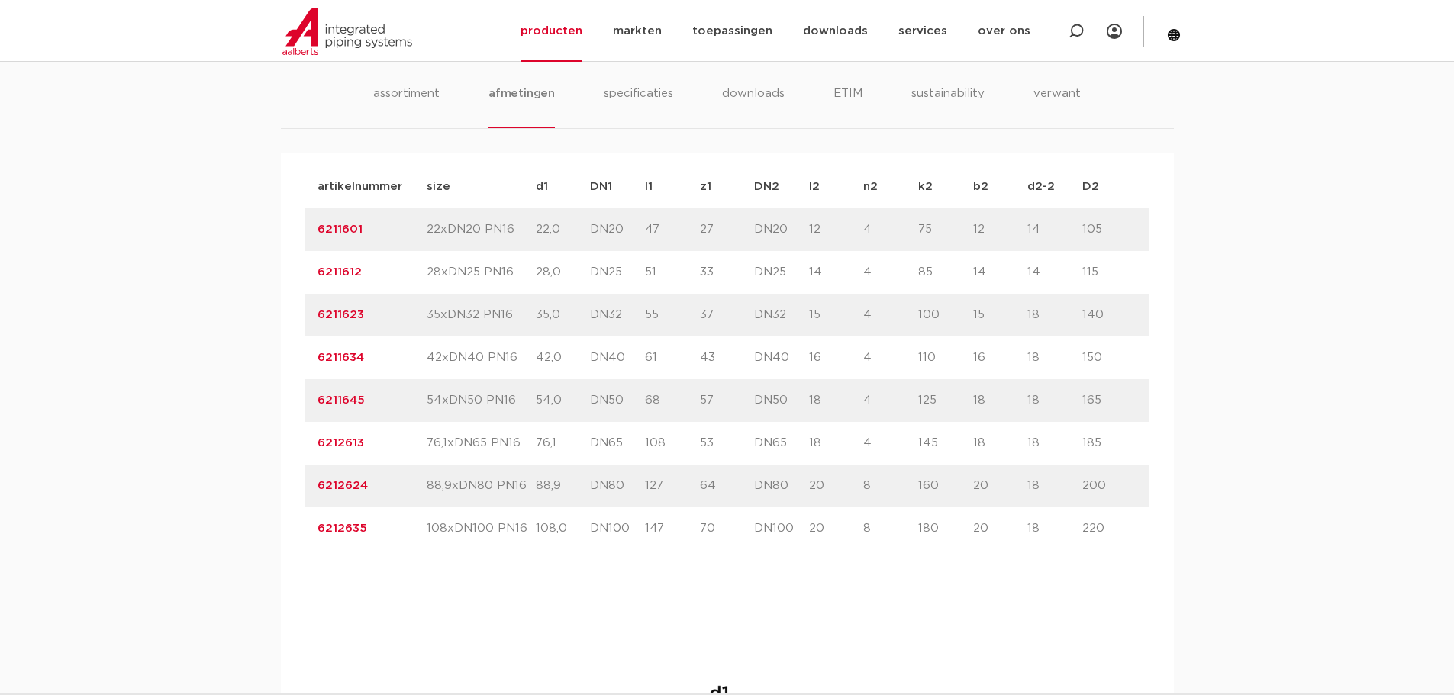
scroll to position [990, 0]
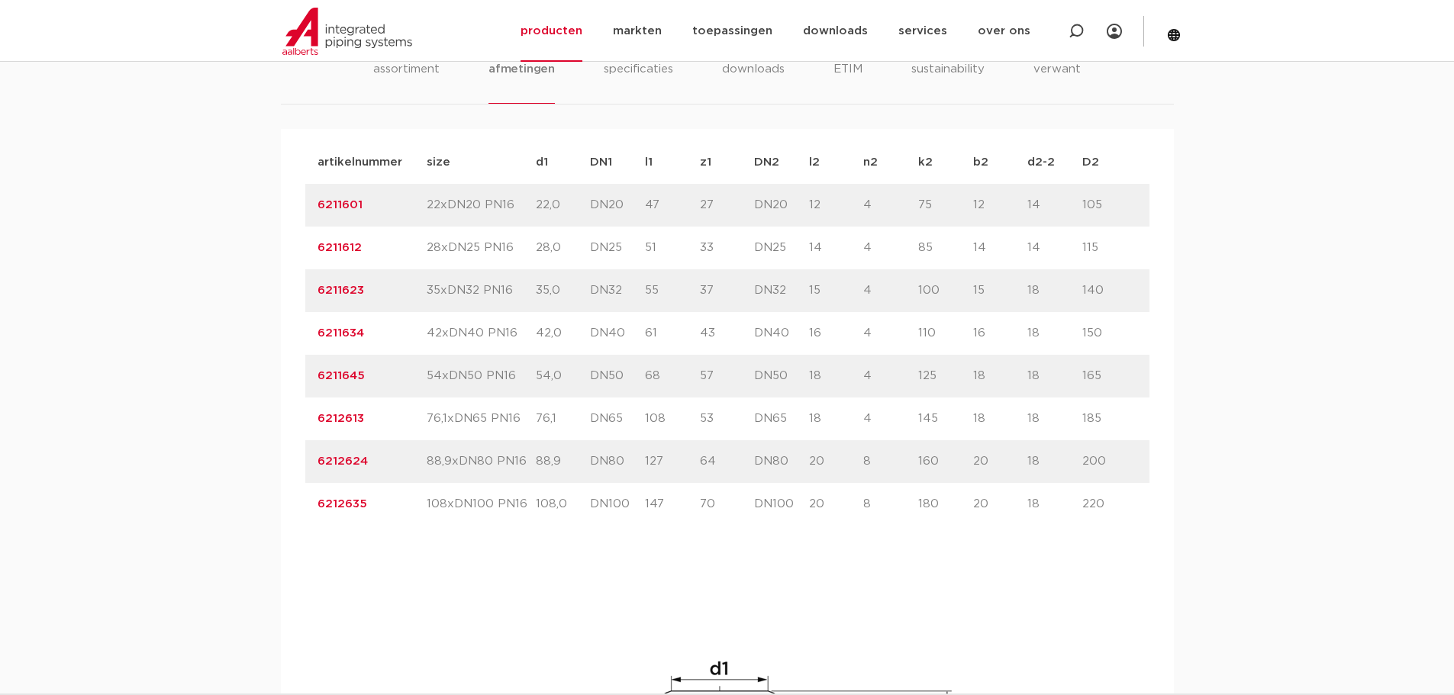
click at [137, 132] on div "assortiment [GEOGRAPHIC_DATA] specificaties downloads ETIM sustainability verwa…" at bounding box center [727, 543] width 1454 height 1064
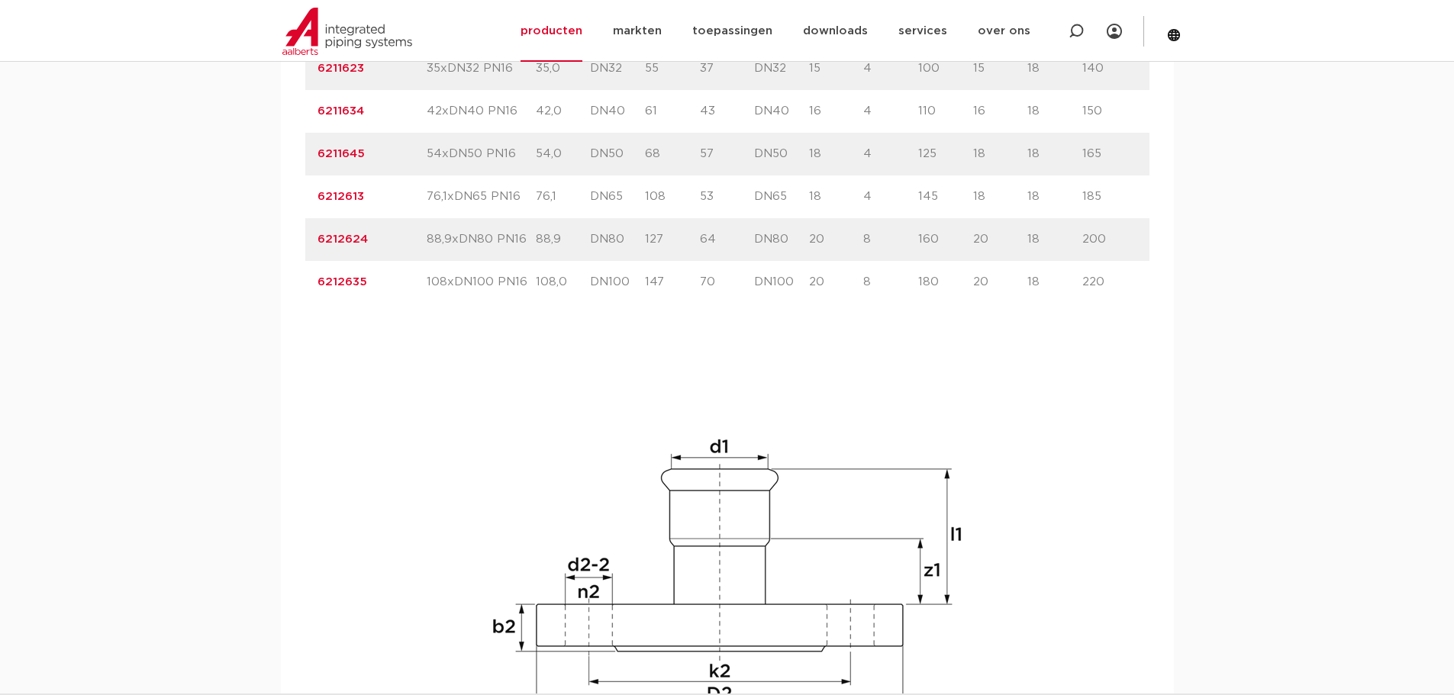
scroll to position [914, 0]
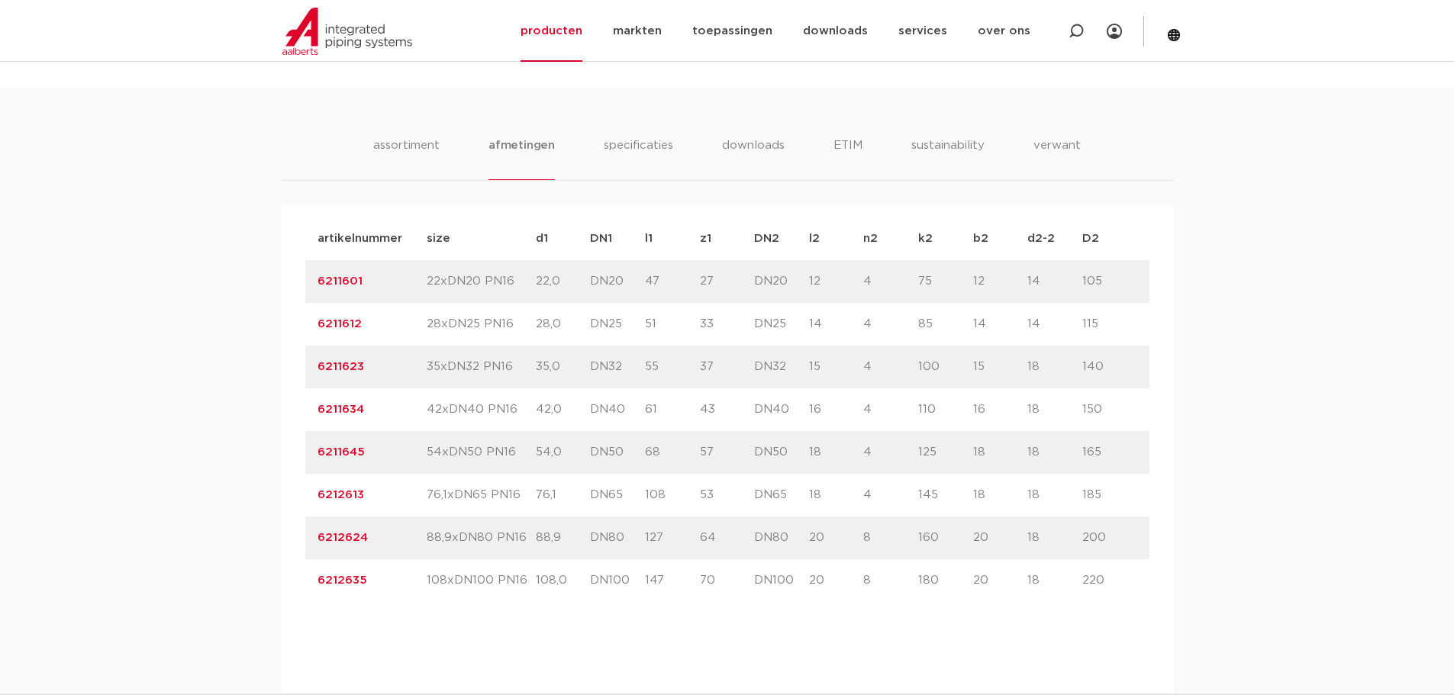
click at [191, 230] on div "assortiment [GEOGRAPHIC_DATA] specificaties downloads ETIM sustainability verwa…" at bounding box center [727, 620] width 1454 height 1064
